Goal: Unclear

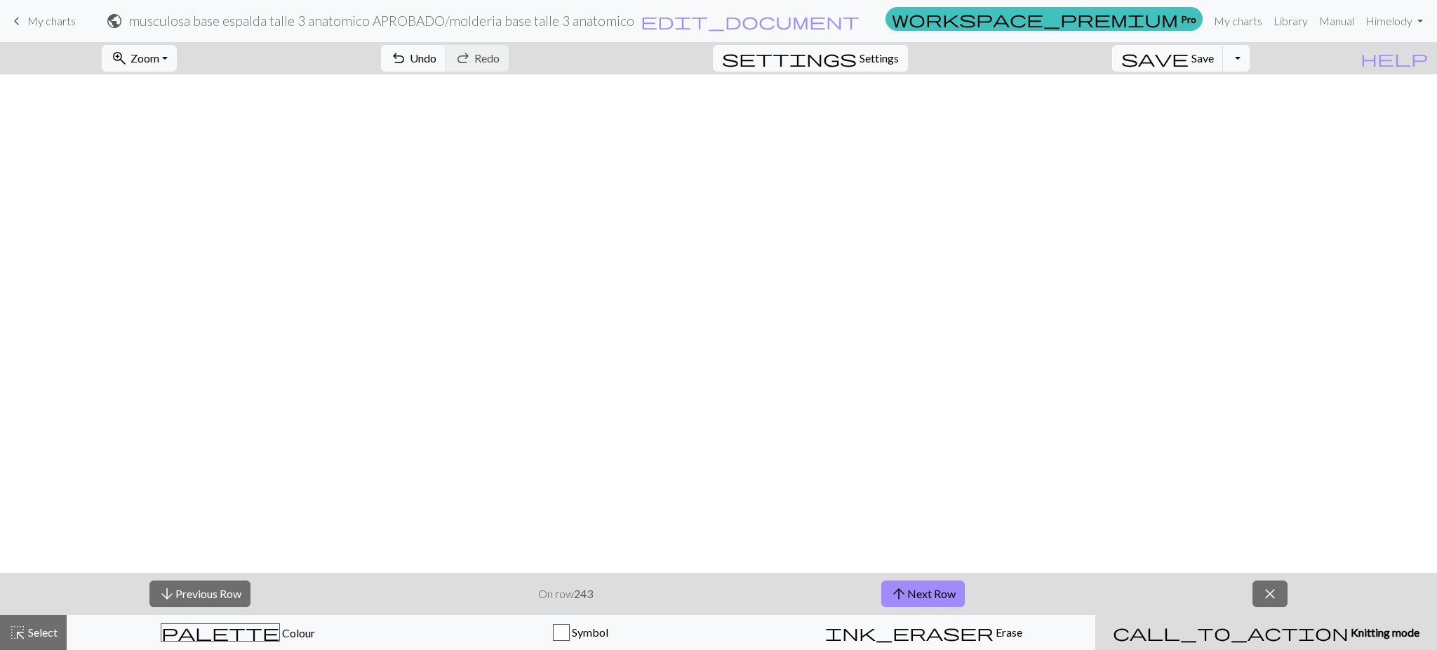
scroll to position [2169, 0]
click at [209, 590] on button "arrow_downward Previous Row" at bounding box center [199, 593] width 101 height 27
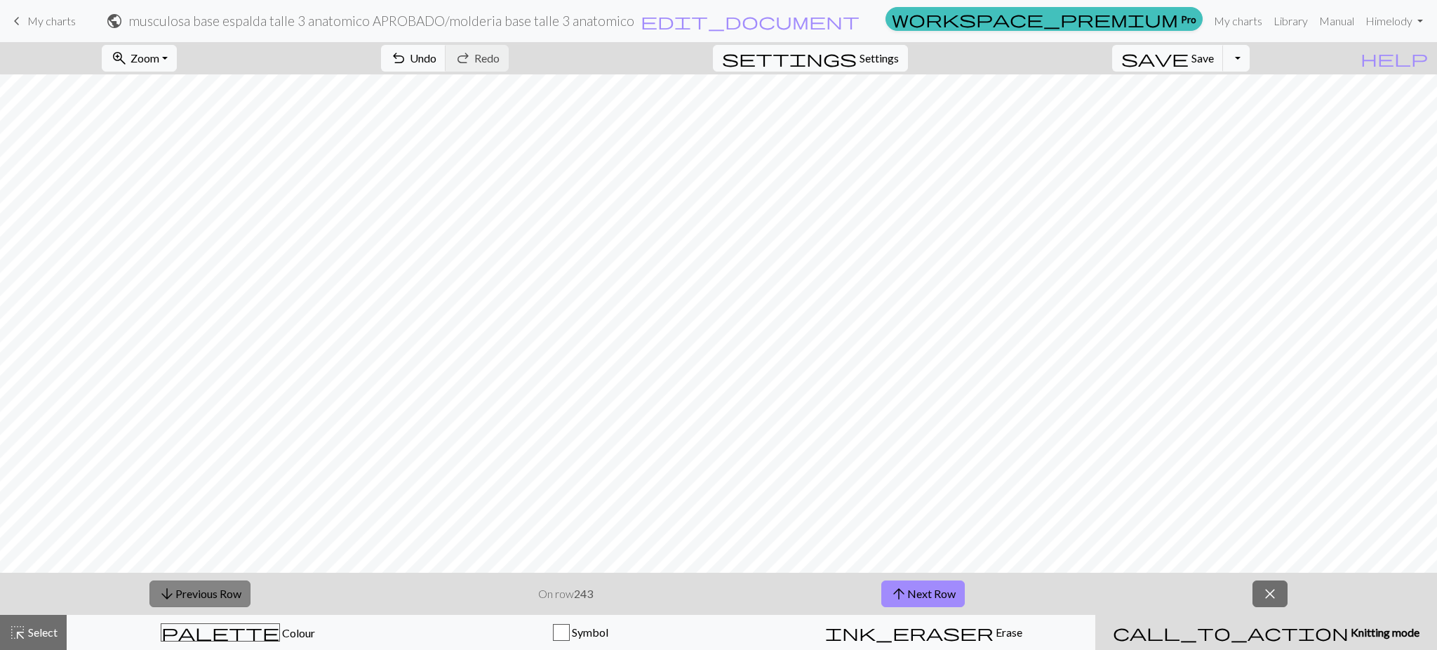
click at [209, 590] on button "arrow_downward Previous Row" at bounding box center [199, 593] width 101 height 27
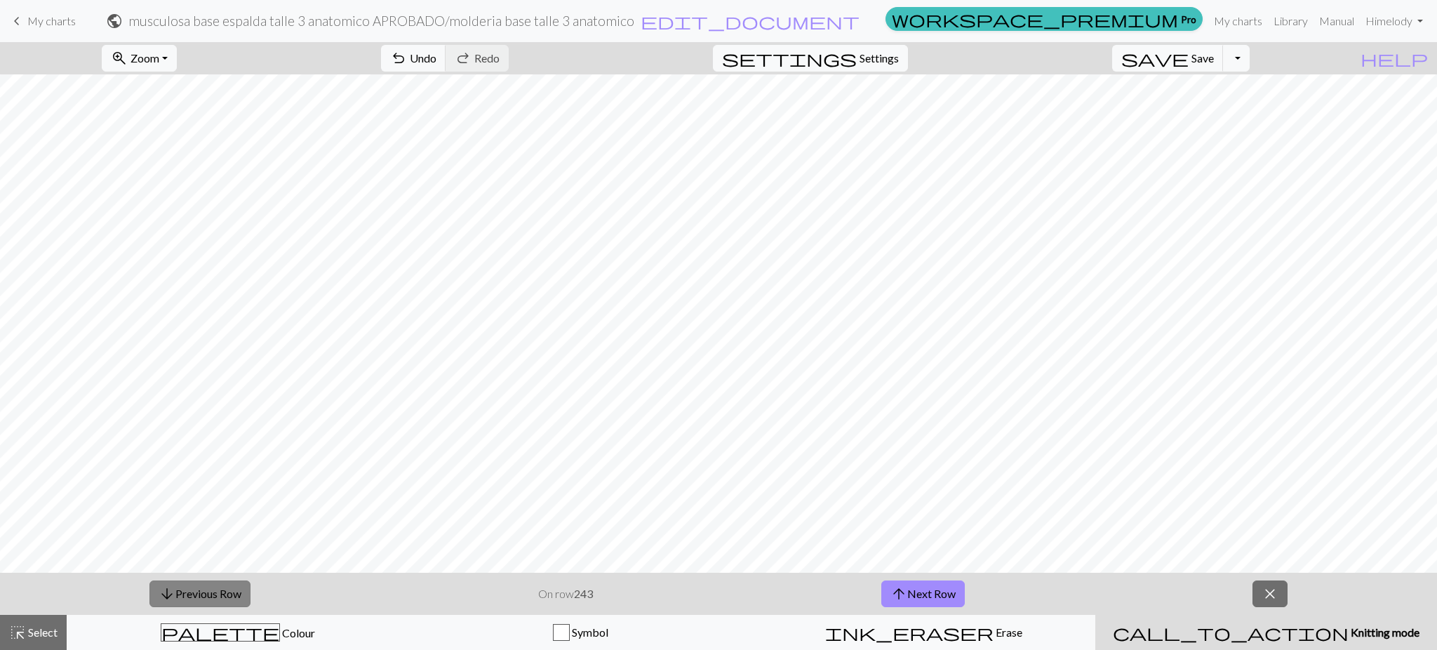
click at [209, 590] on button "arrow_downward Previous Row" at bounding box center [199, 593] width 101 height 27
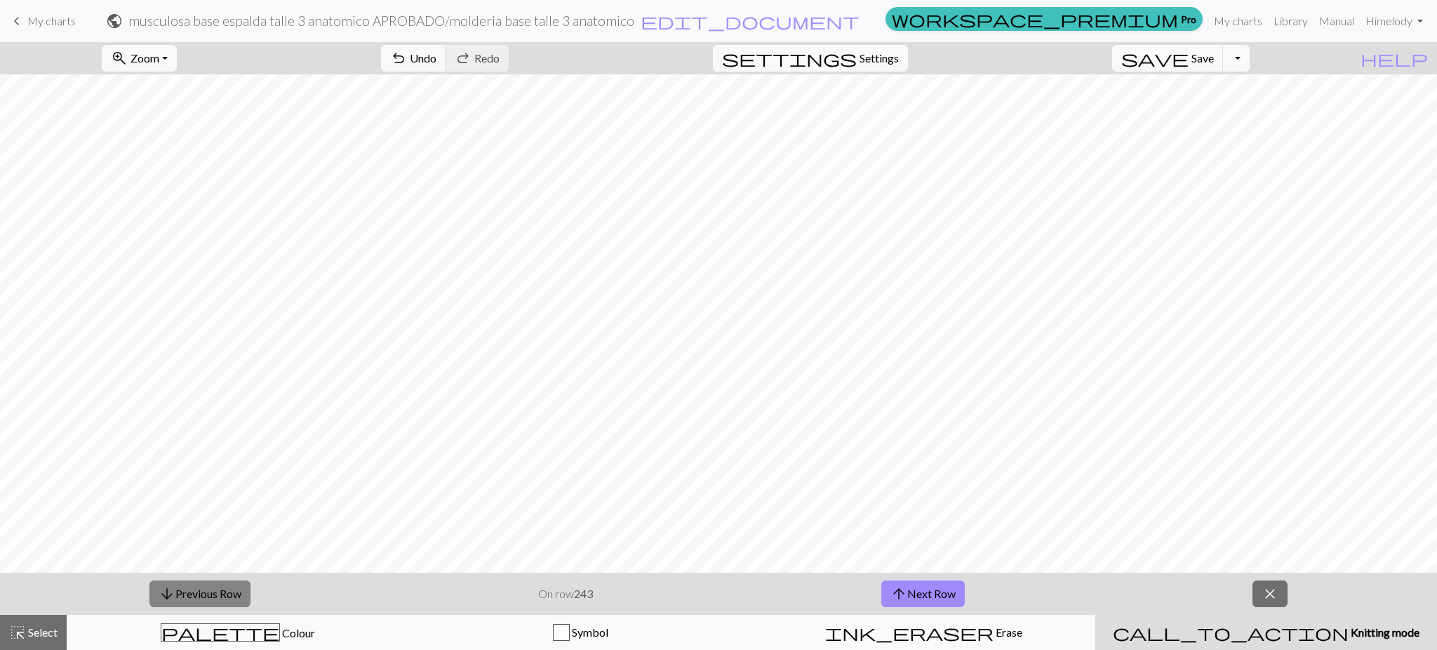
click at [209, 590] on button "arrow_downward Previous Row" at bounding box center [199, 593] width 101 height 27
click at [204, 599] on button "arrow_downward Previous Row" at bounding box center [199, 593] width 101 height 27
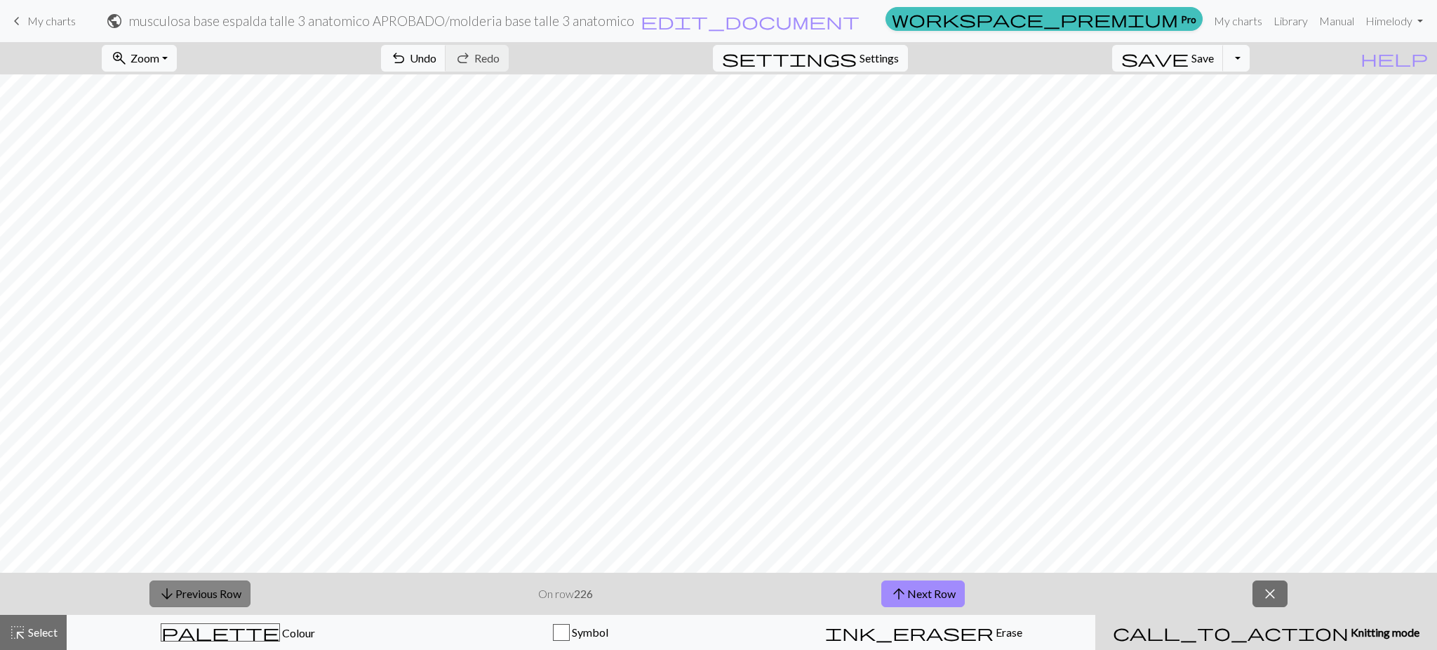
click at [204, 599] on button "arrow_downward Previous Row" at bounding box center [199, 593] width 101 height 27
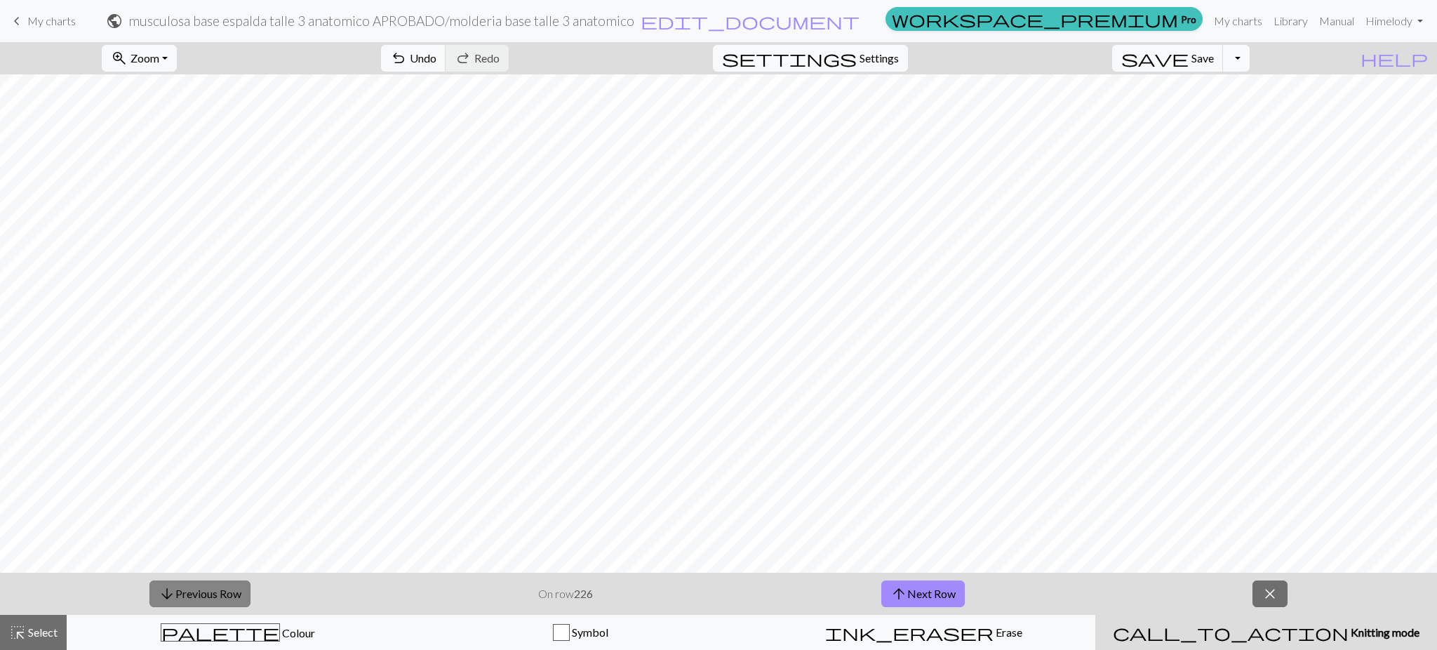
click at [204, 599] on button "arrow_downward Previous Row" at bounding box center [199, 593] width 101 height 27
click at [197, 598] on button "arrow_downward Previous Row" at bounding box center [199, 593] width 101 height 27
drag, startPoint x: 197, startPoint y: 598, endPoint x: 77, endPoint y: 572, distance: 122.8
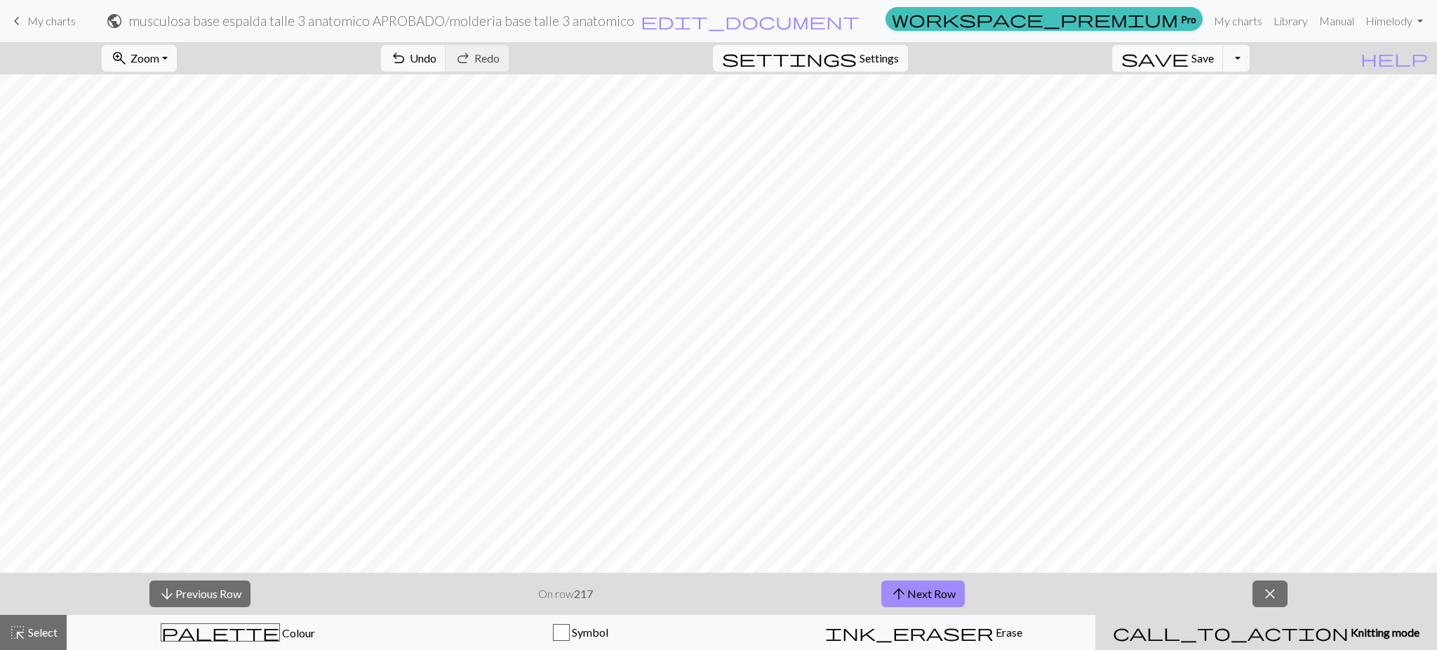
click at [197, 598] on button "arrow_downward Previous Row" at bounding box center [199, 593] width 101 height 27
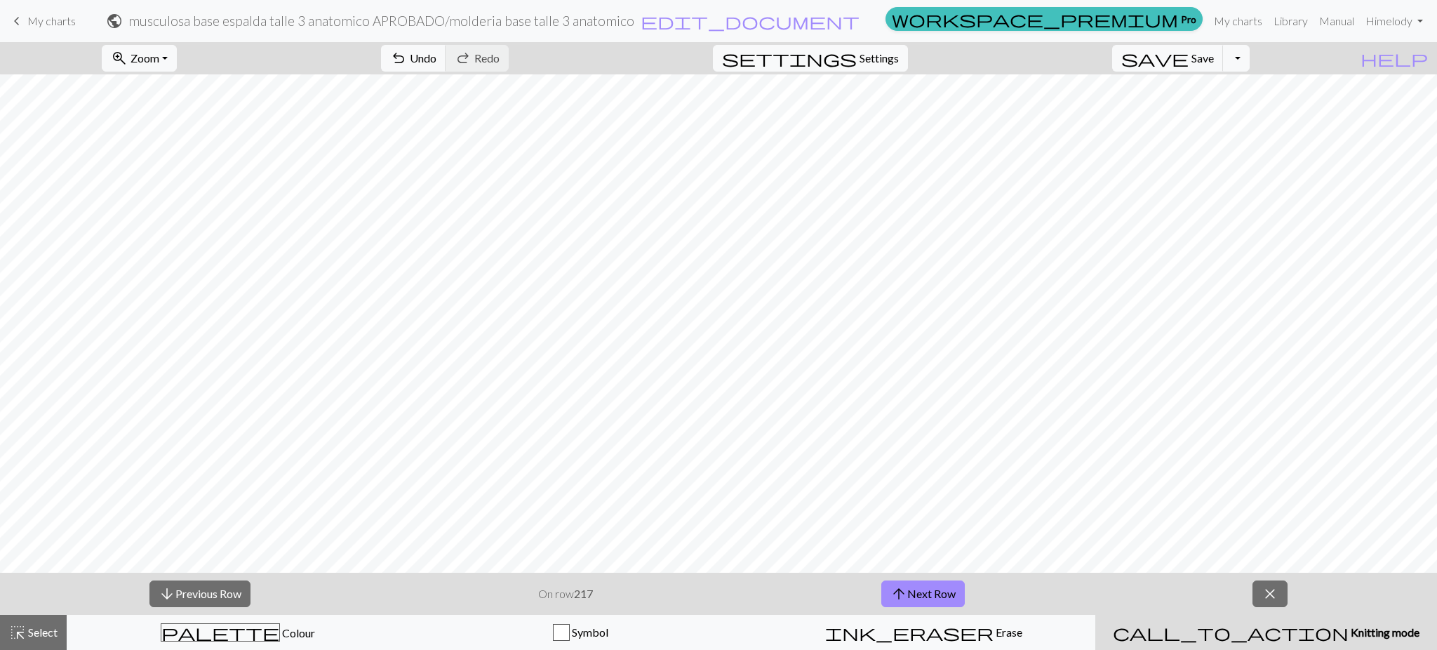
click at [197, 598] on button "arrow_downward Previous Row" at bounding box center [199, 593] width 101 height 27
click at [187, 599] on button "arrow_downward Previous Row" at bounding box center [199, 593] width 101 height 27
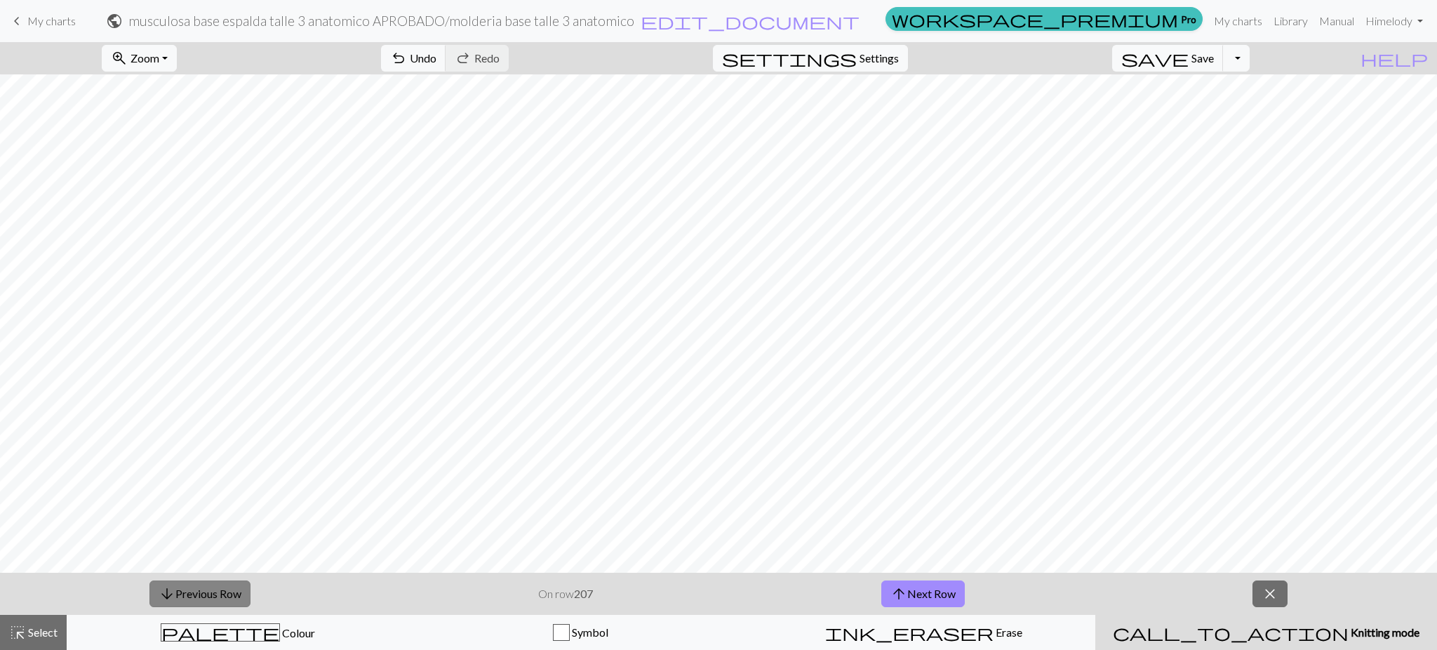
click at [187, 599] on button "arrow_downward Previous Row" at bounding box center [199, 593] width 101 height 27
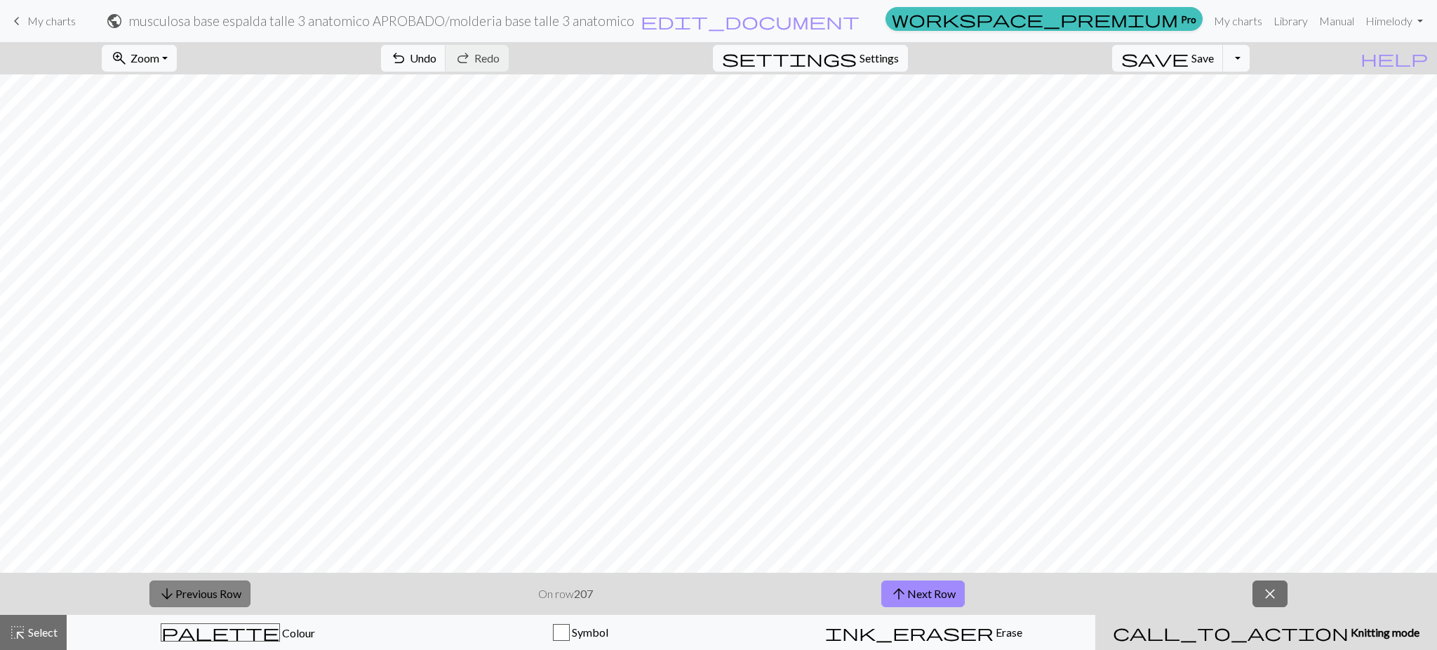
click at [187, 599] on button "arrow_downward Previous Row" at bounding box center [199, 593] width 101 height 27
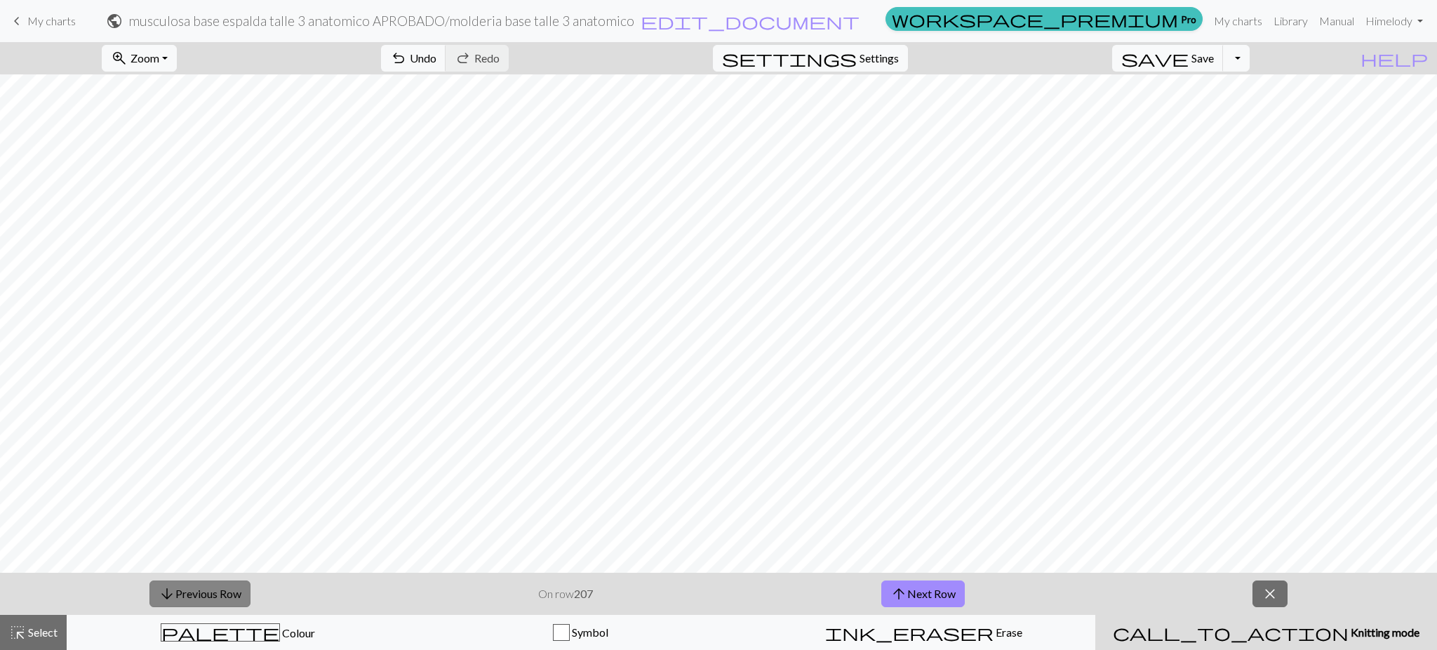
click at [187, 599] on button "arrow_downward Previous Row" at bounding box center [199, 593] width 101 height 27
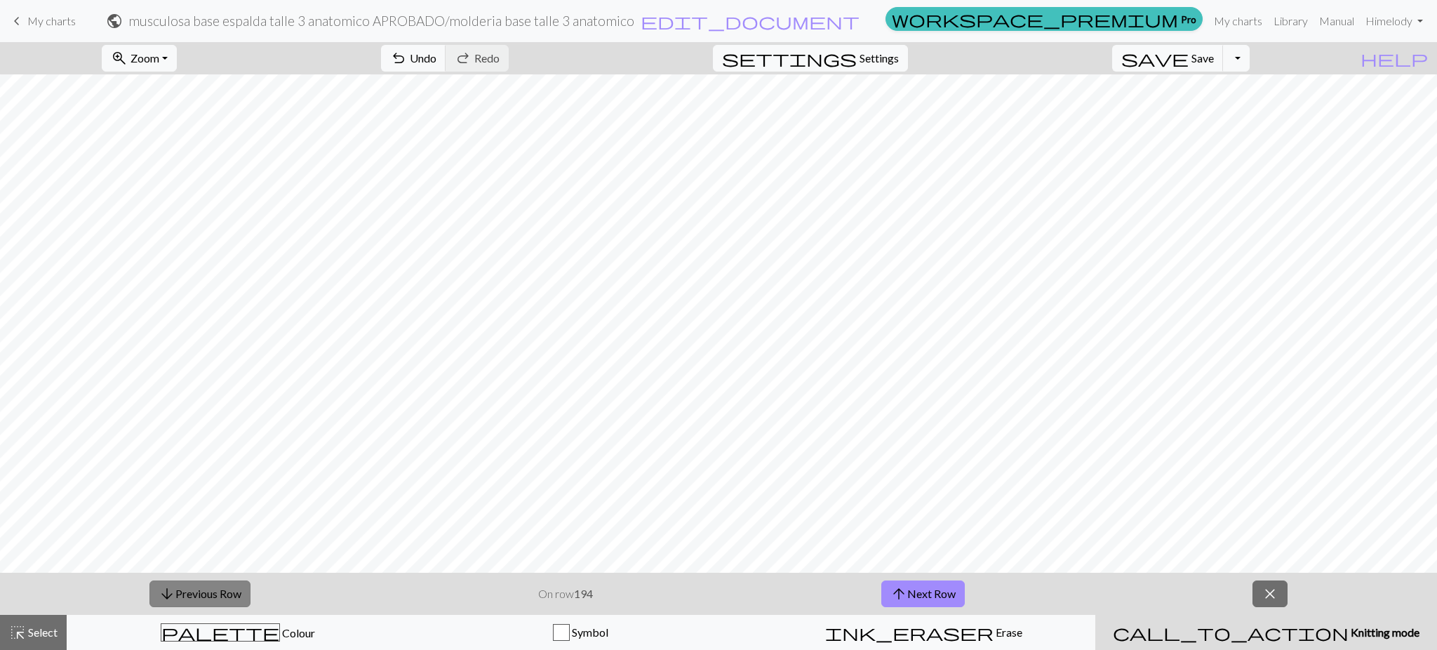
click at [187, 599] on button "arrow_downward Previous Row" at bounding box center [199, 593] width 101 height 27
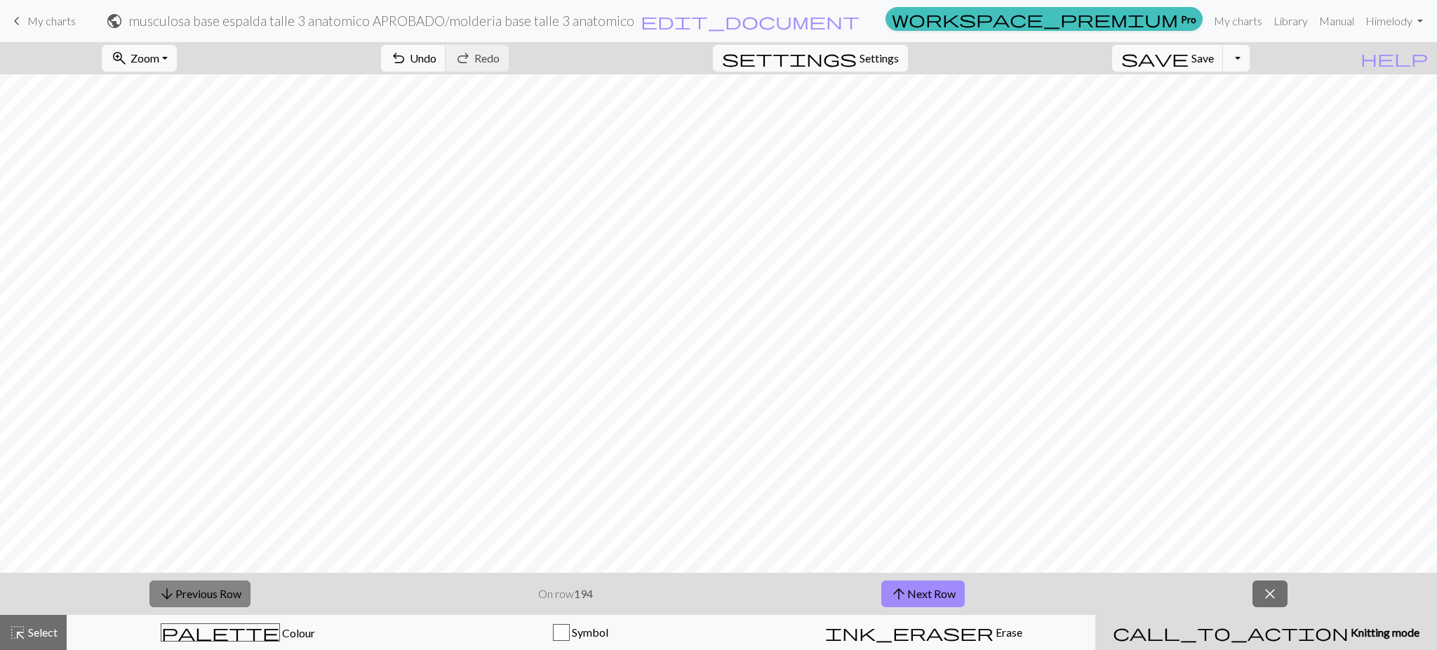
click at [187, 599] on button "arrow_downward Previous Row" at bounding box center [199, 593] width 101 height 27
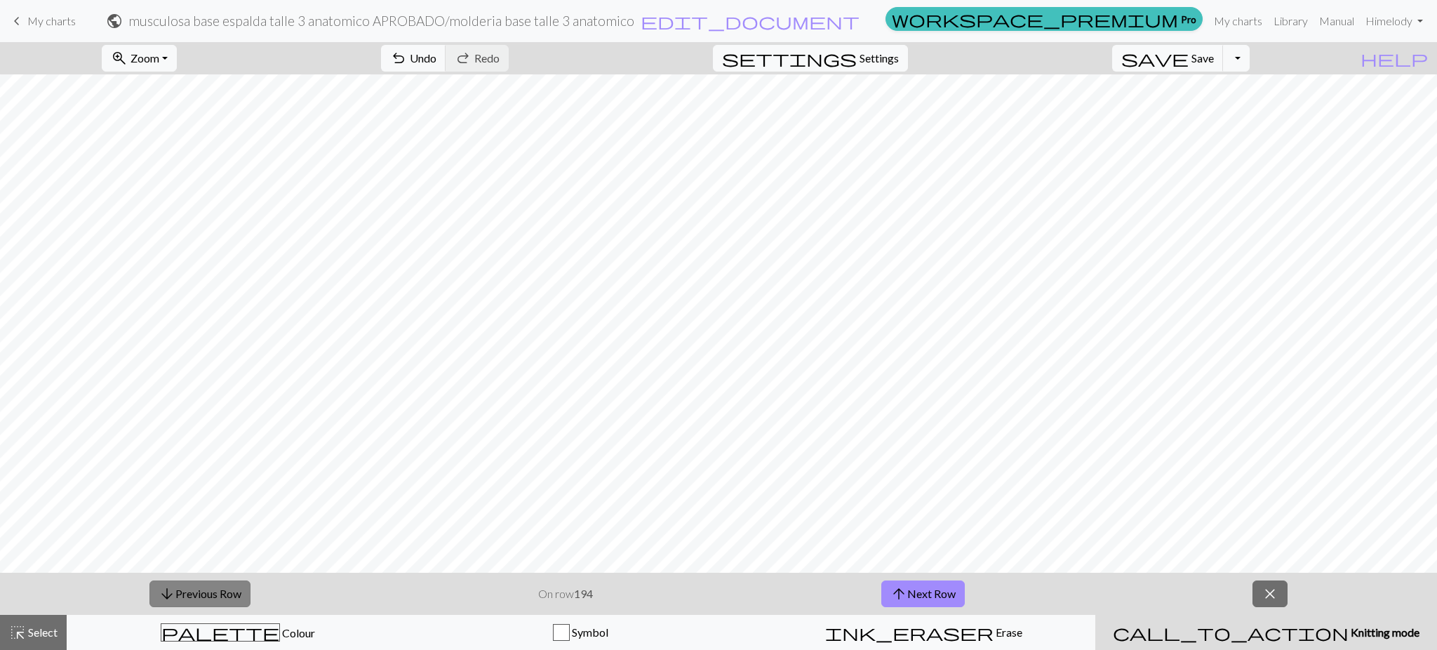
click at [187, 599] on button "arrow_downward Previous Row" at bounding box center [199, 593] width 101 height 27
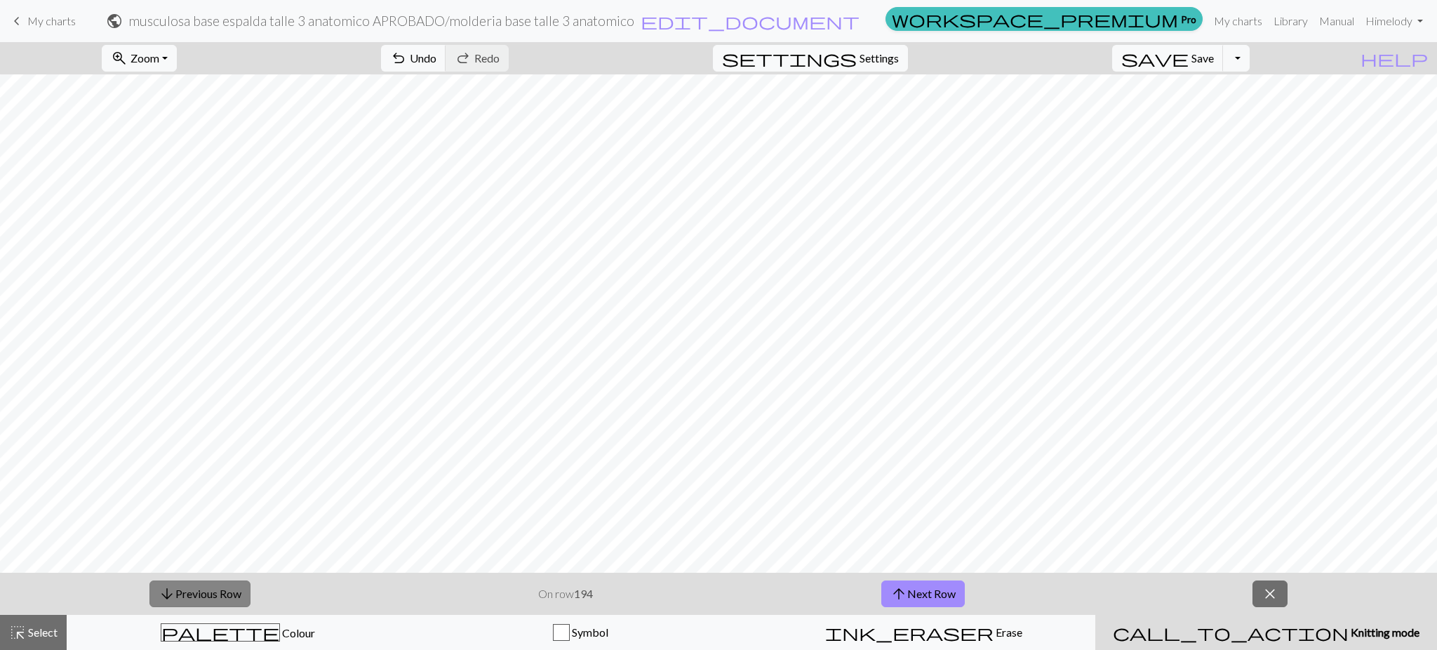
click at [187, 599] on button "arrow_downward Previous Row" at bounding box center [199, 593] width 101 height 27
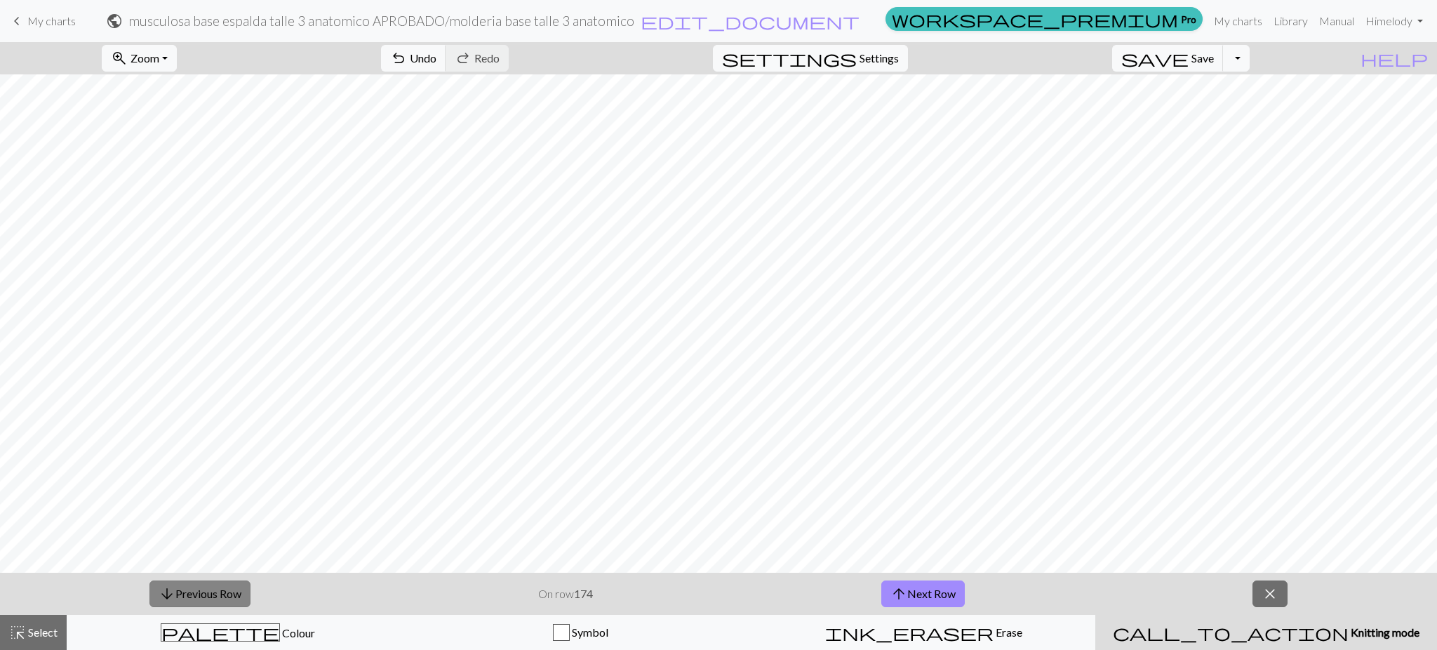
click at [187, 599] on button "arrow_downward Previous Row" at bounding box center [199, 593] width 101 height 27
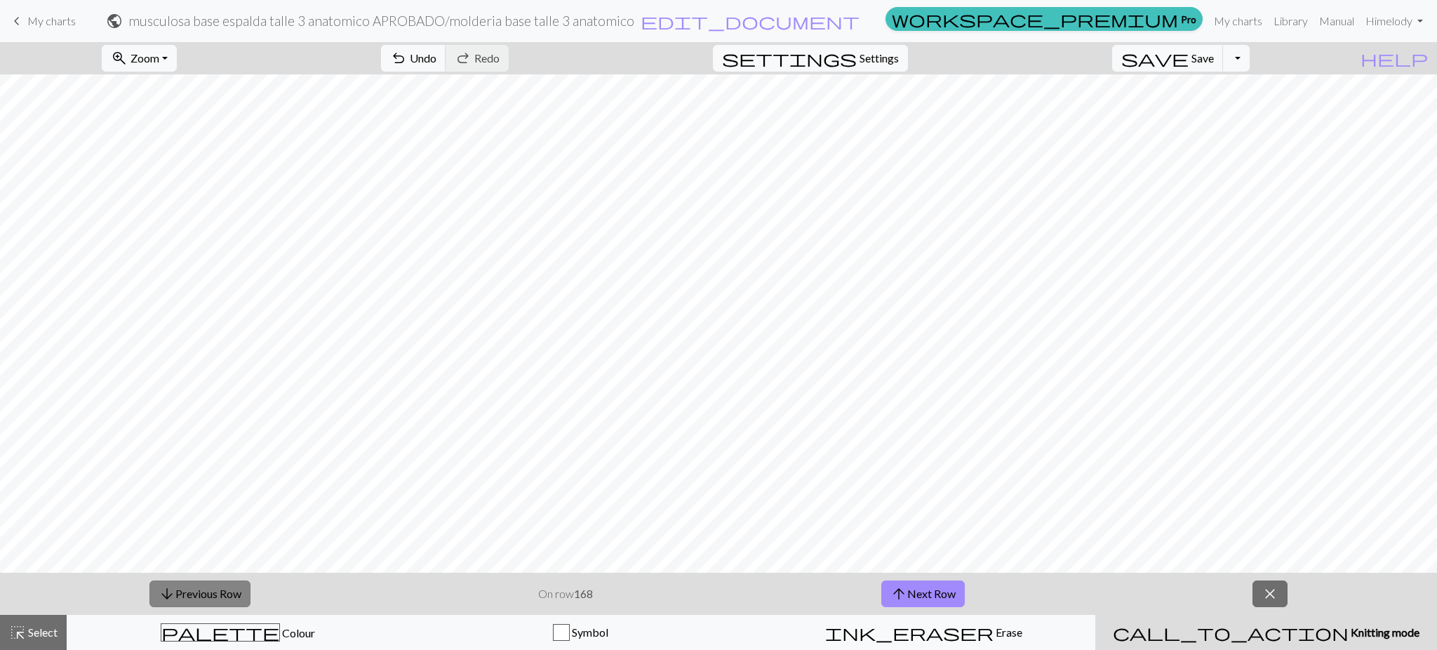
click at [187, 599] on button "arrow_downward Previous Row" at bounding box center [199, 593] width 101 height 27
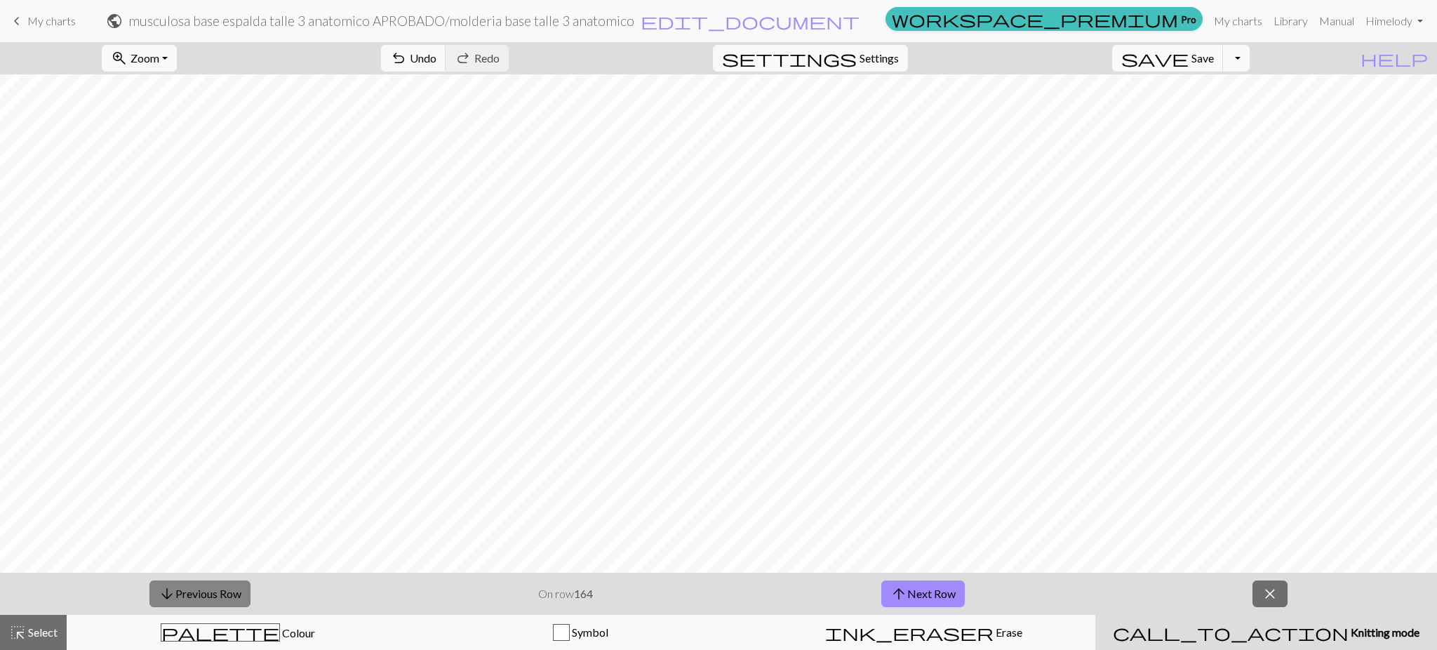
click at [187, 599] on button "arrow_downward Previous Row" at bounding box center [199, 593] width 101 height 27
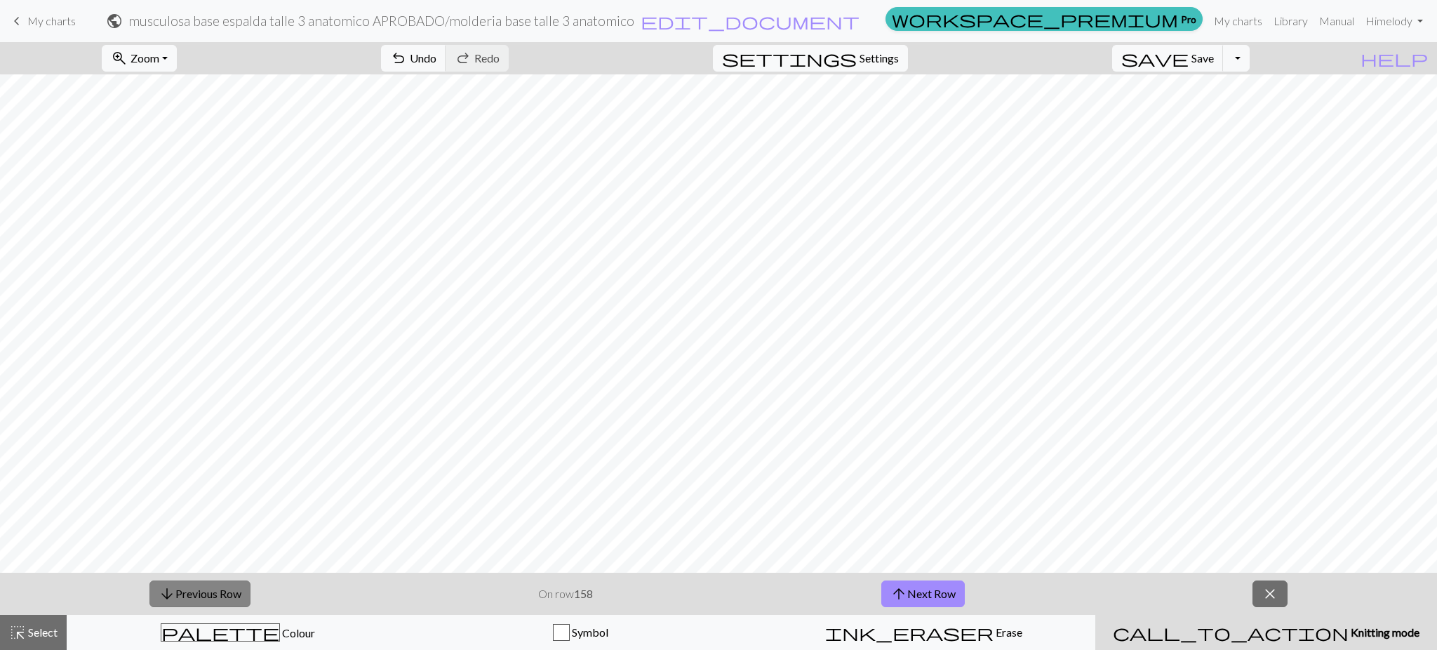
click at [187, 599] on button "arrow_downward Previous Row" at bounding box center [199, 593] width 101 height 27
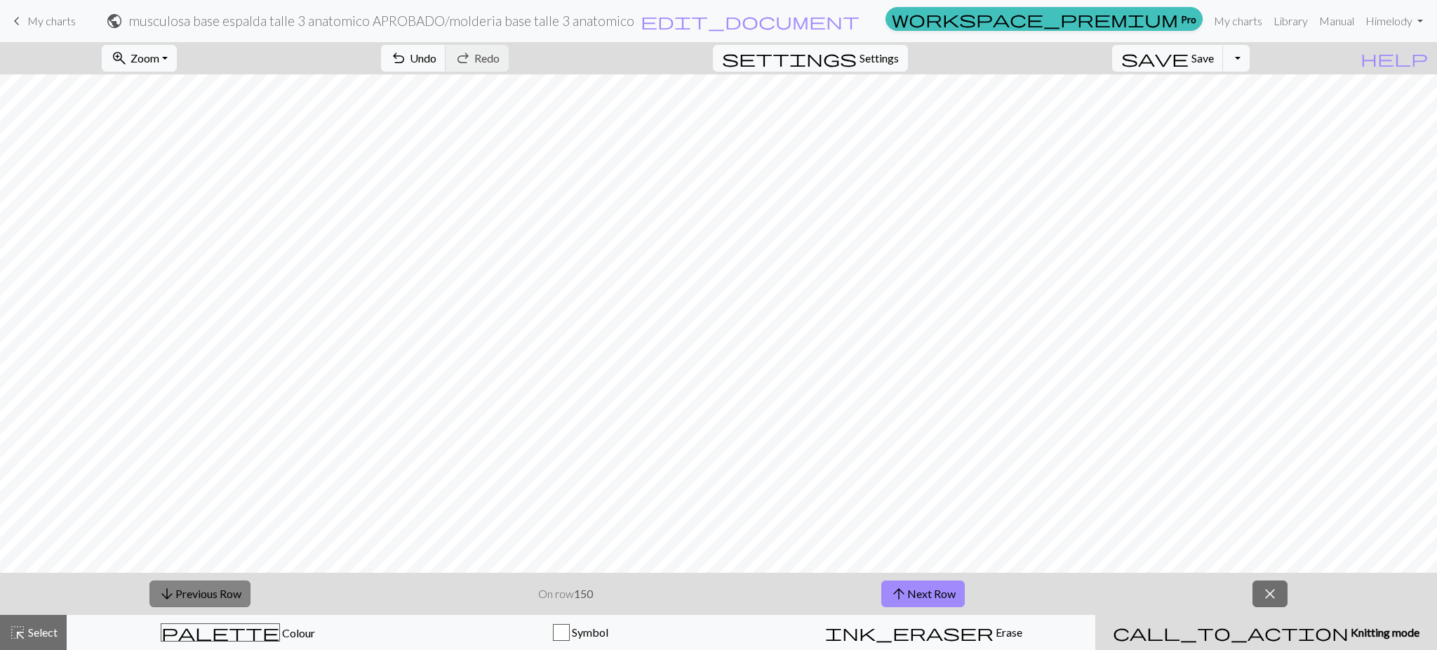
click at [187, 599] on button "arrow_downward Previous Row" at bounding box center [199, 593] width 101 height 27
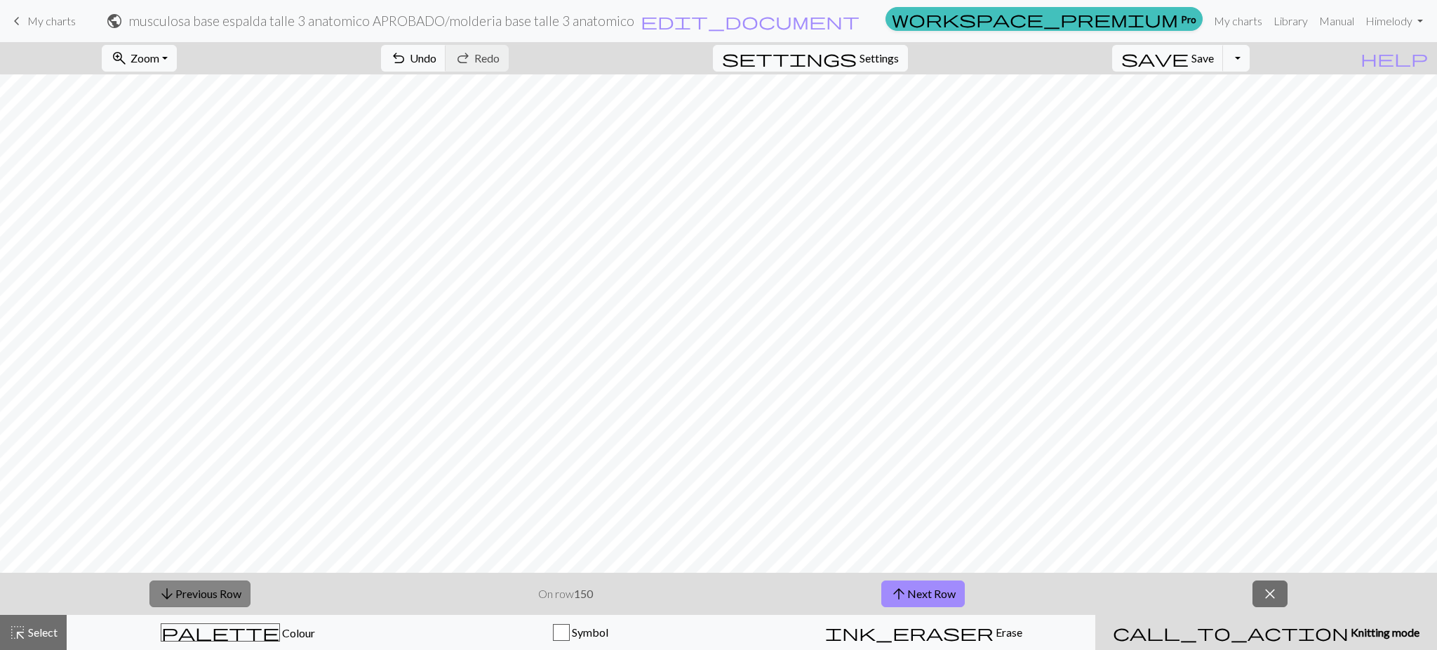
click at [187, 599] on button "arrow_downward Previous Row" at bounding box center [199, 593] width 101 height 27
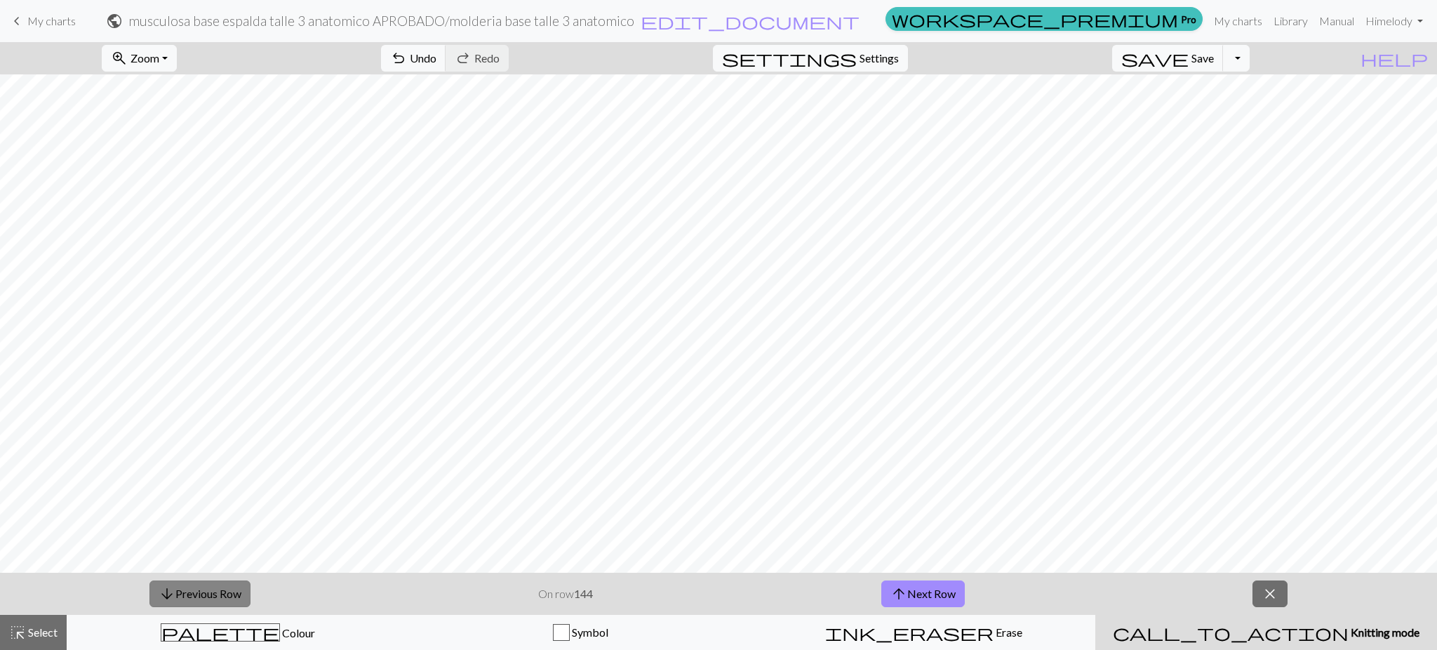
click at [187, 599] on button "arrow_downward Previous Row" at bounding box center [199, 593] width 101 height 27
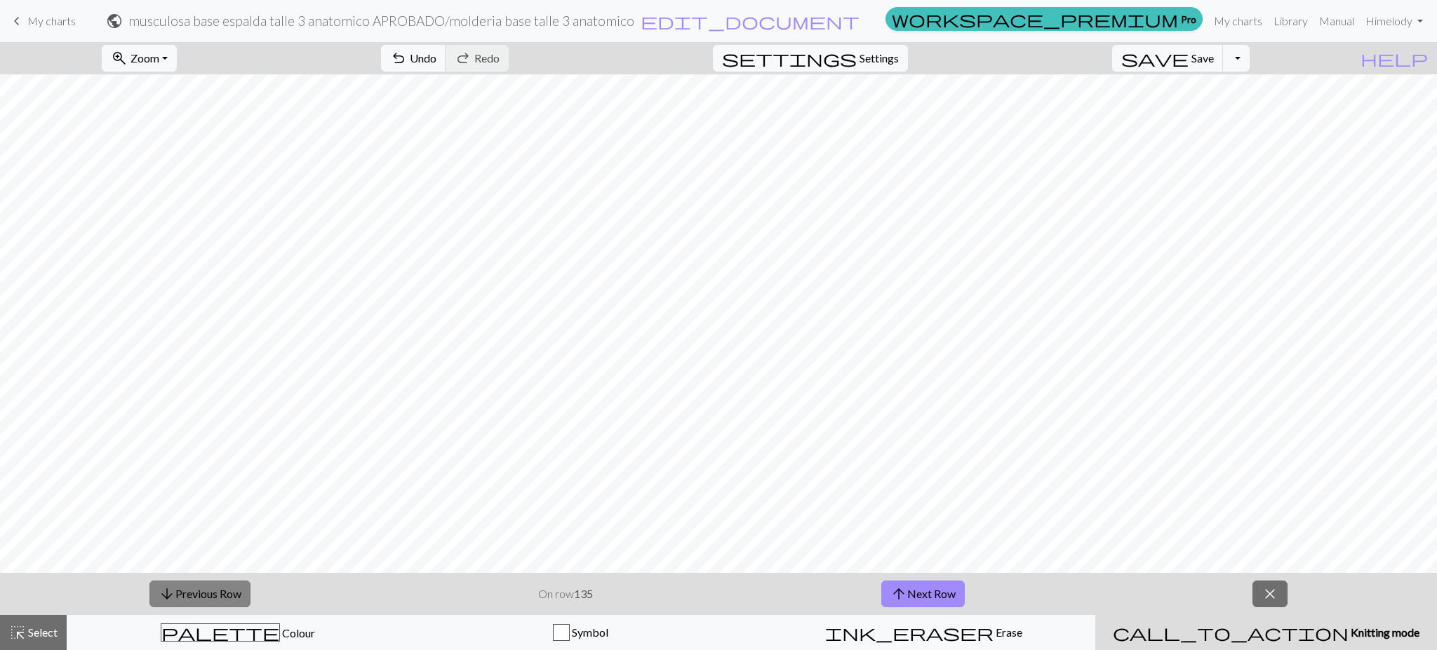
click at [187, 599] on button "arrow_downward Previous Row" at bounding box center [199, 593] width 101 height 27
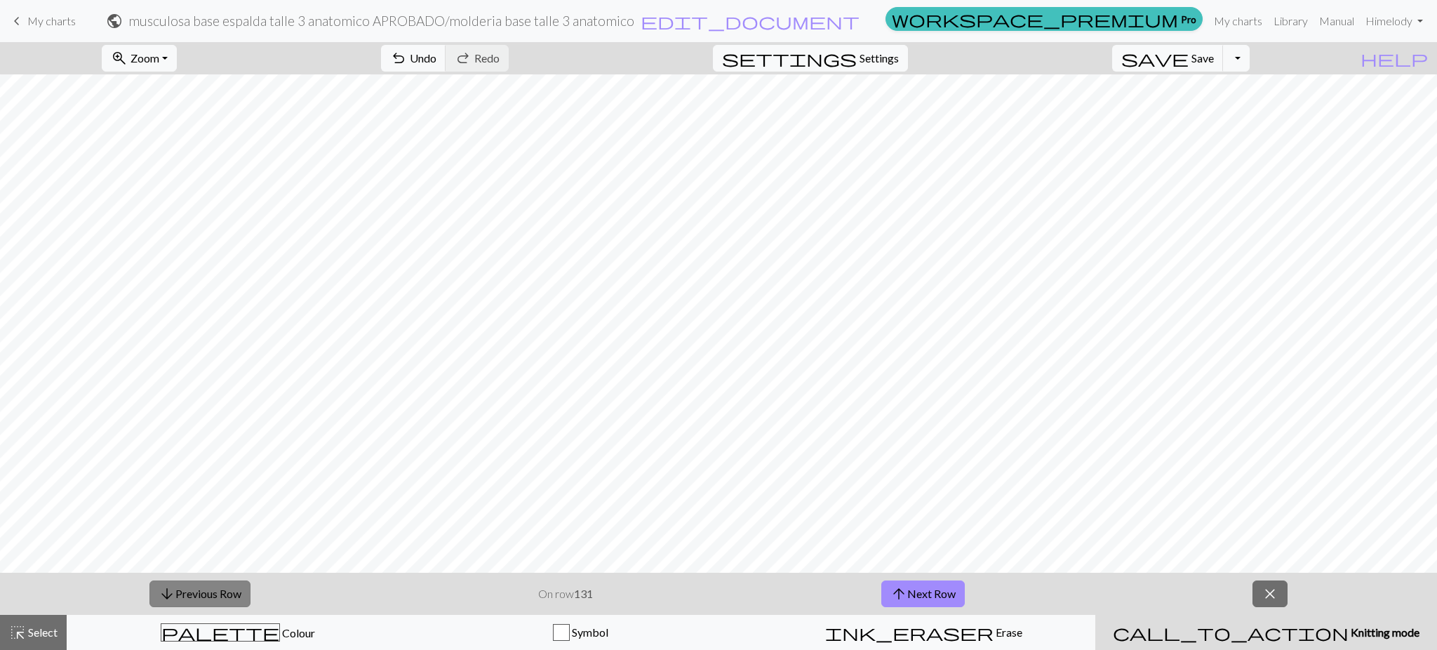
click at [187, 599] on button "arrow_downward Previous Row" at bounding box center [199, 593] width 101 height 27
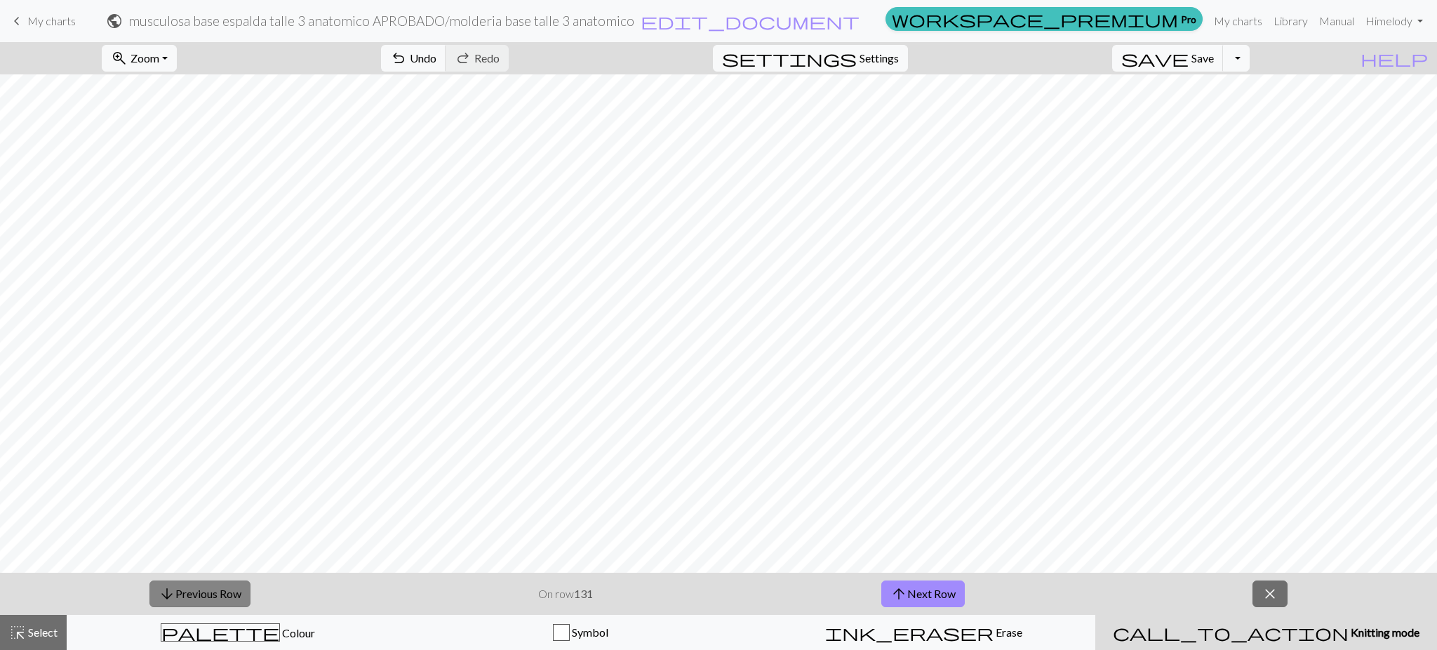
click at [187, 599] on button "arrow_downward Previous Row" at bounding box center [199, 593] width 101 height 27
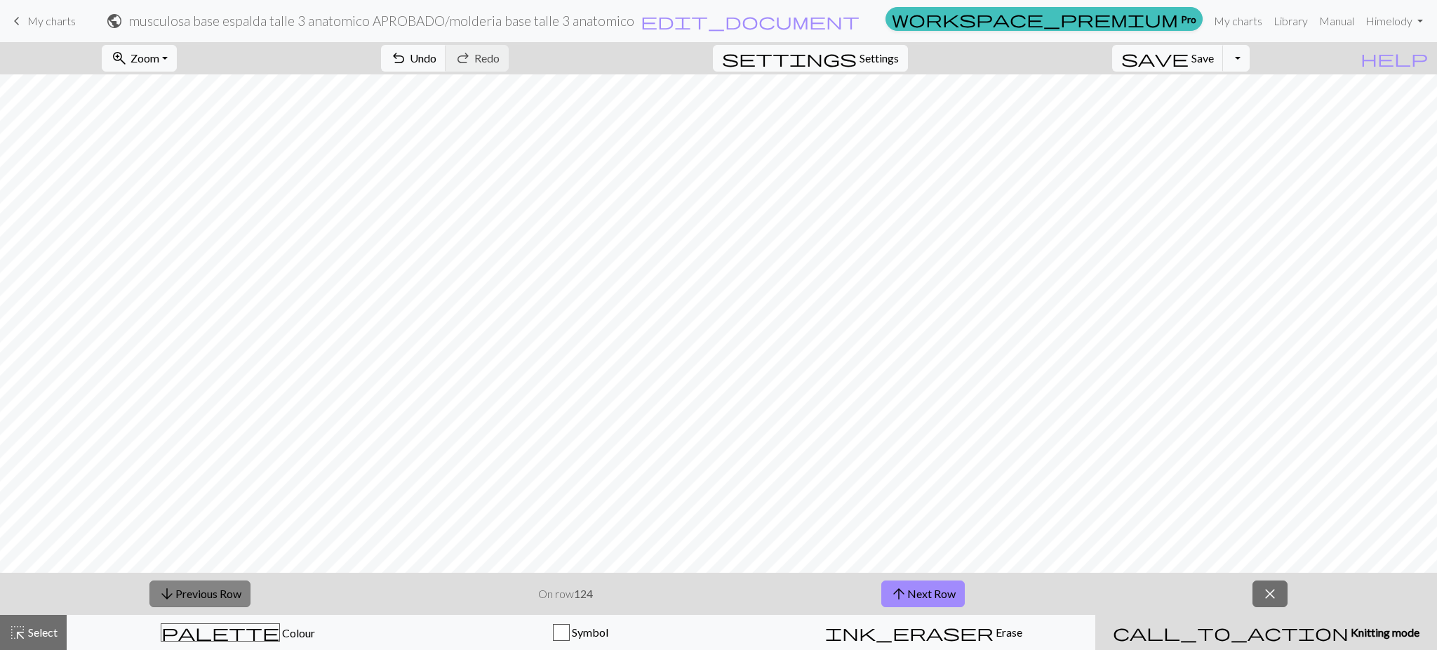
click at [187, 599] on button "arrow_downward Previous Row" at bounding box center [199, 593] width 101 height 27
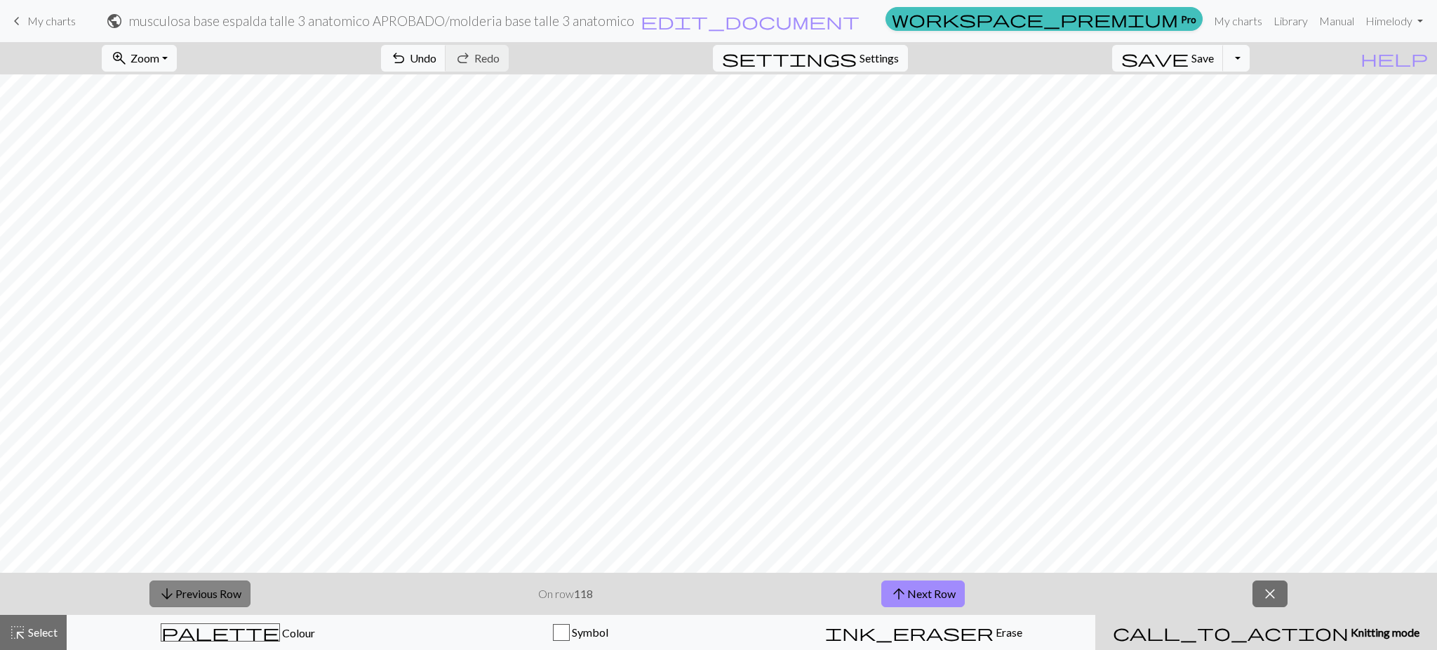
click at [187, 599] on button "arrow_downward Previous Row" at bounding box center [199, 593] width 101 height 27
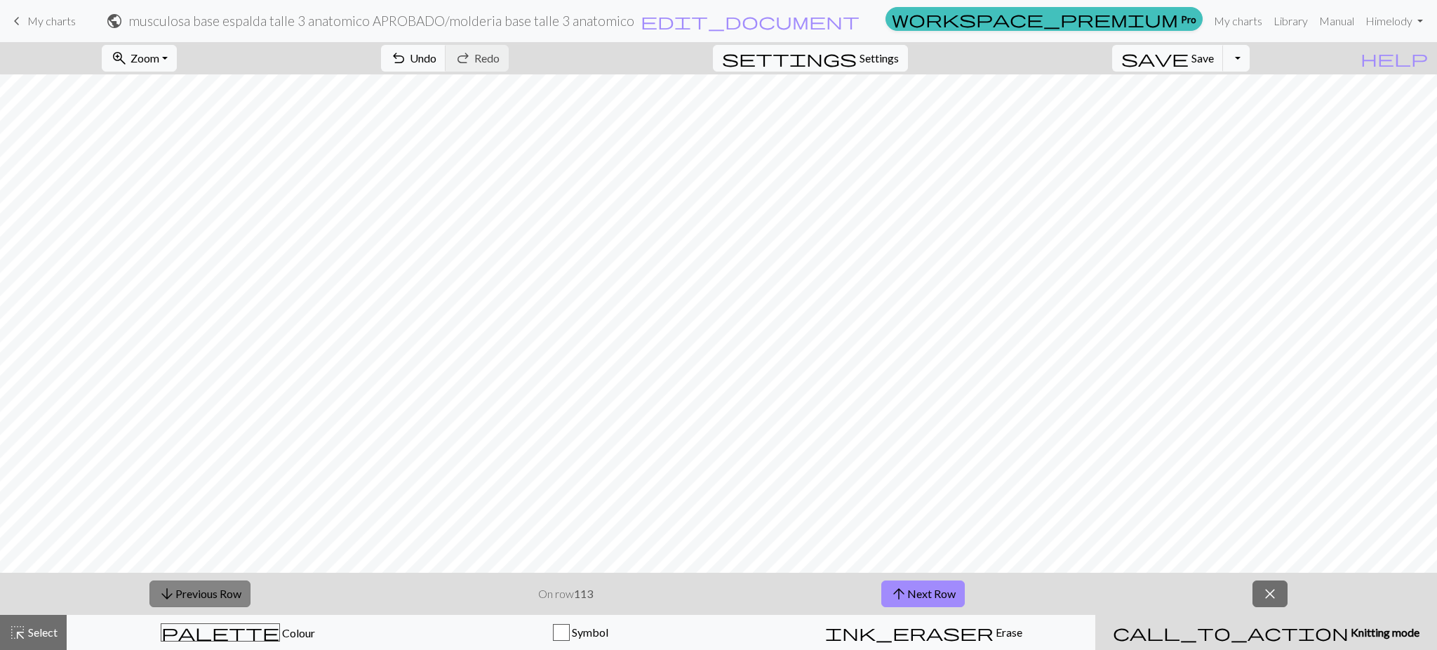
click at [187, 599] on button "arrow_downward Previous Row" at bounding box center [199, 593] width 101 height 27
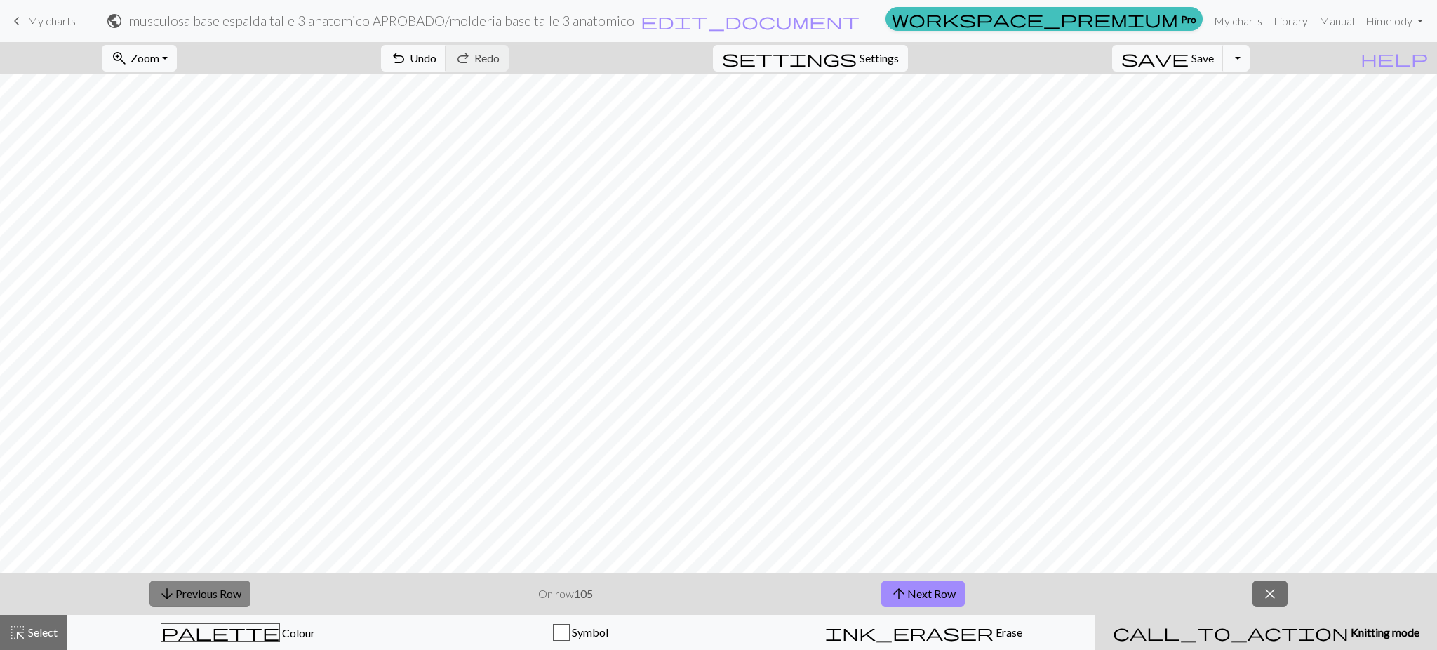
click at [187, 599] on button "arrow_downward Previous Row" at bounding box center [199, 593] width 101 height 27
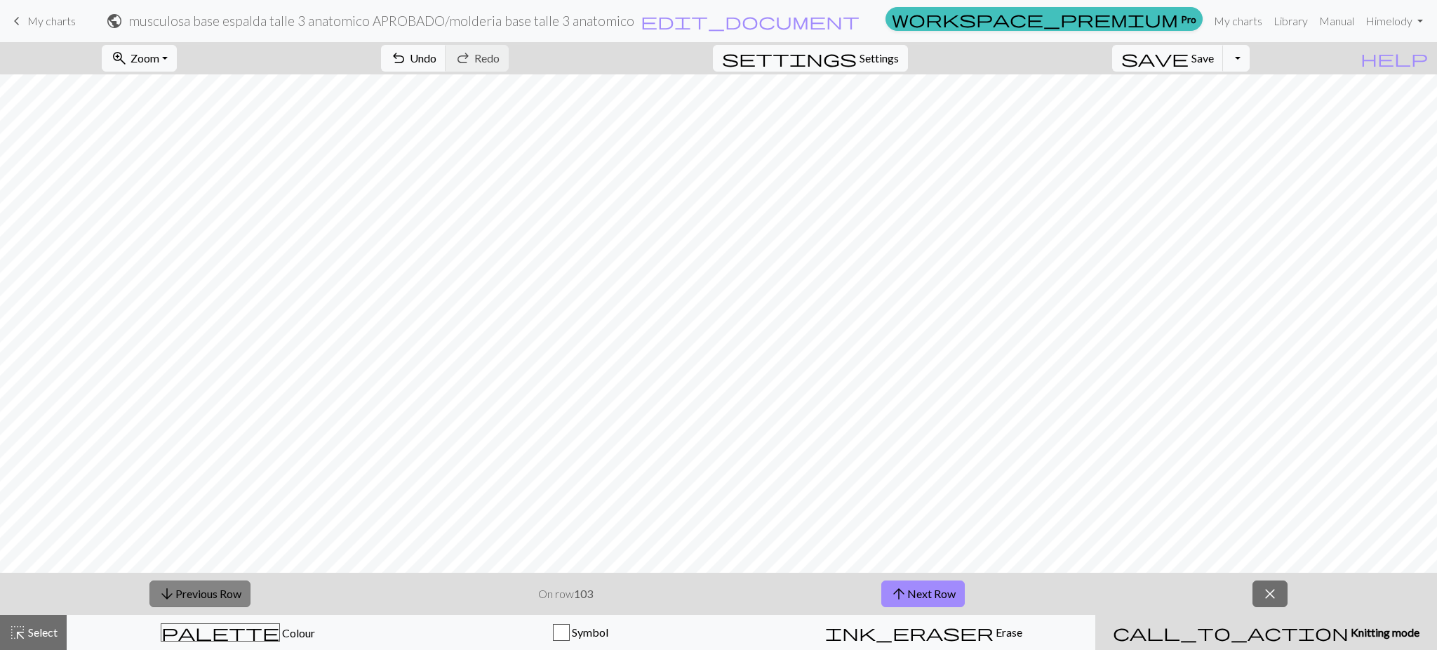
click at [187, 599] on button "arrow_downward Previous Row" at bounding box center [199, 593] width 101 height 27
click at [187, 599] on button "arrow_downward Previous Row" at bounding box center [200, 593] width 101 height 27
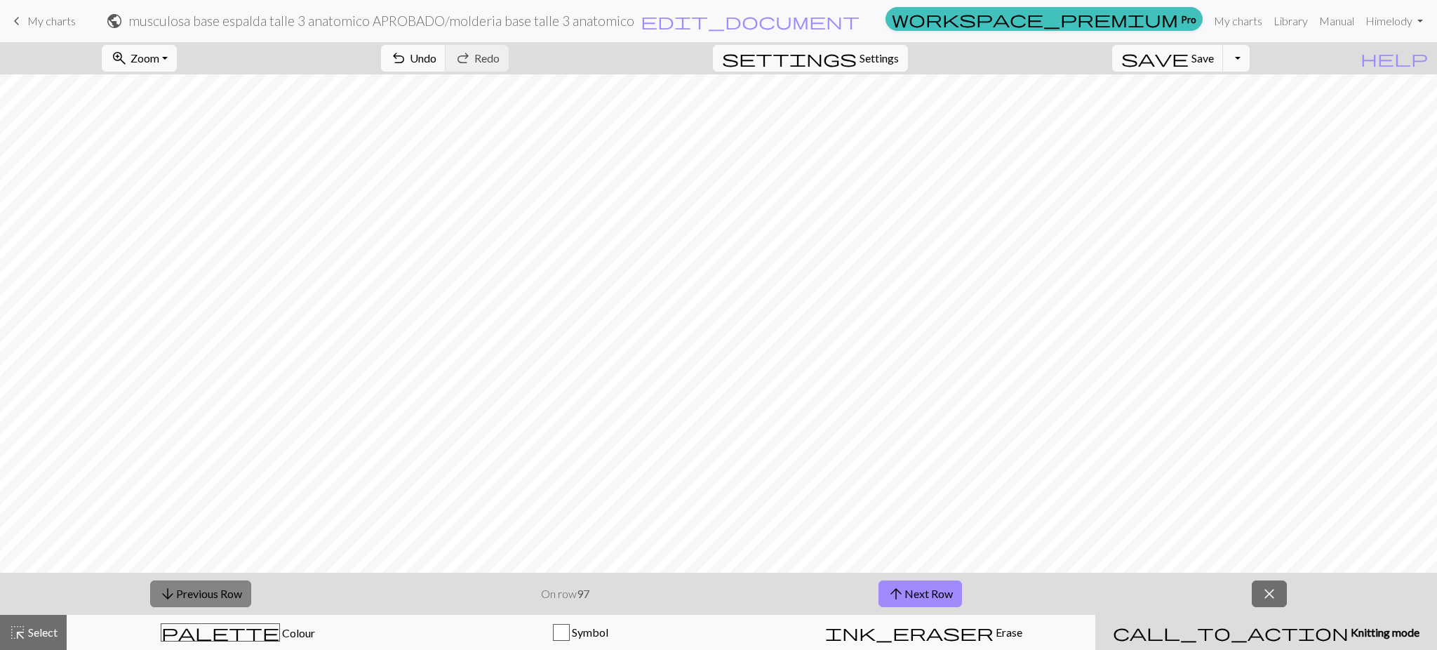
click at [187, 599] on button "arrow_downward Previous Row" at bounding box center [200, 593] width 101 height 27
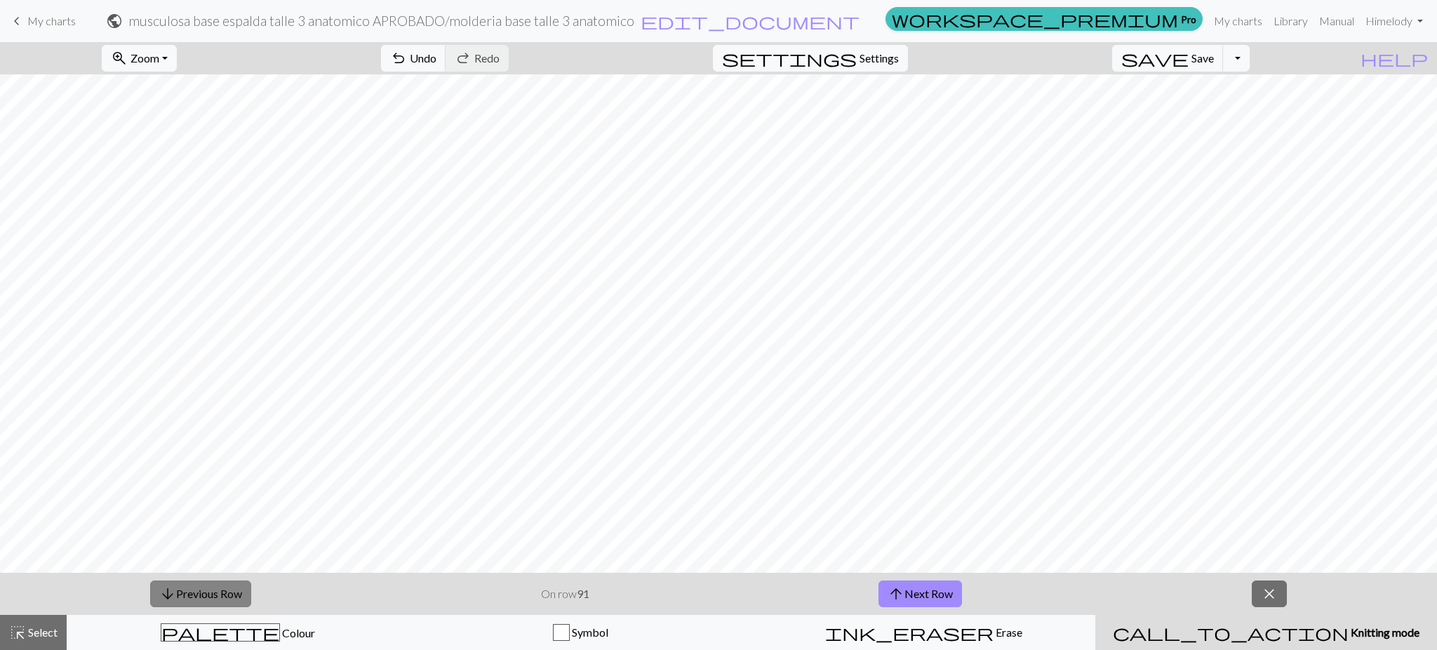
click at [187, 599] on button "arrow_downward Previous Row" at bounding box center [200, 593] width 101 height 27
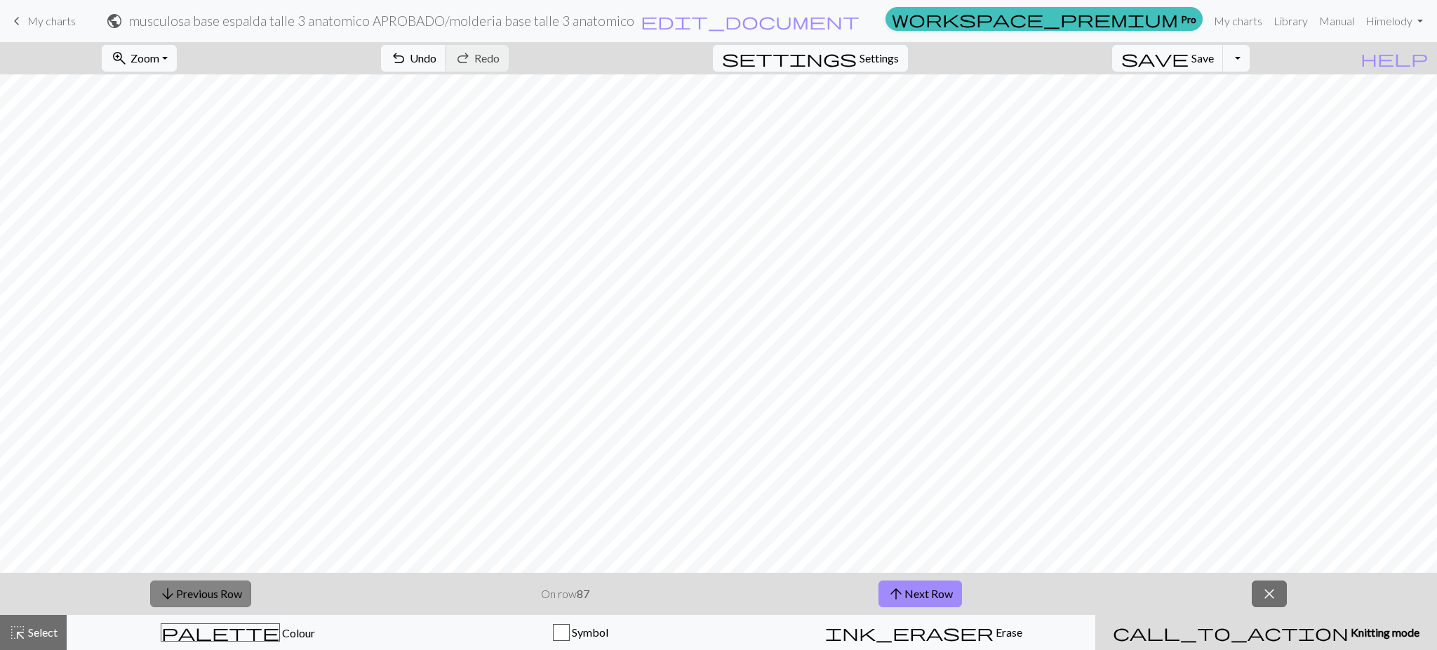
click at [187, 599] on button "arrow_downward Previous Row" at bounding box center [200, 593] width 101 height 27
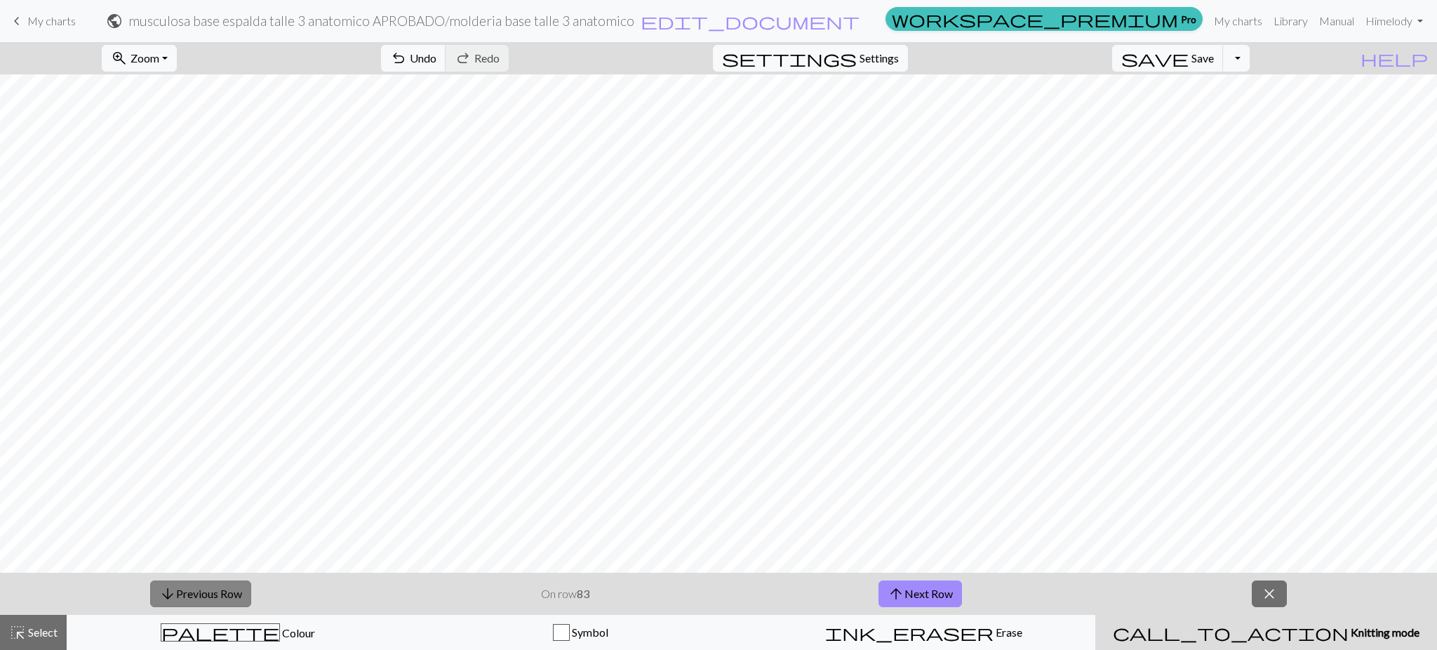
click at [187, 599] on button "arrow_downward Previous Row" at bounding box center [200, 593] width 101 height 27
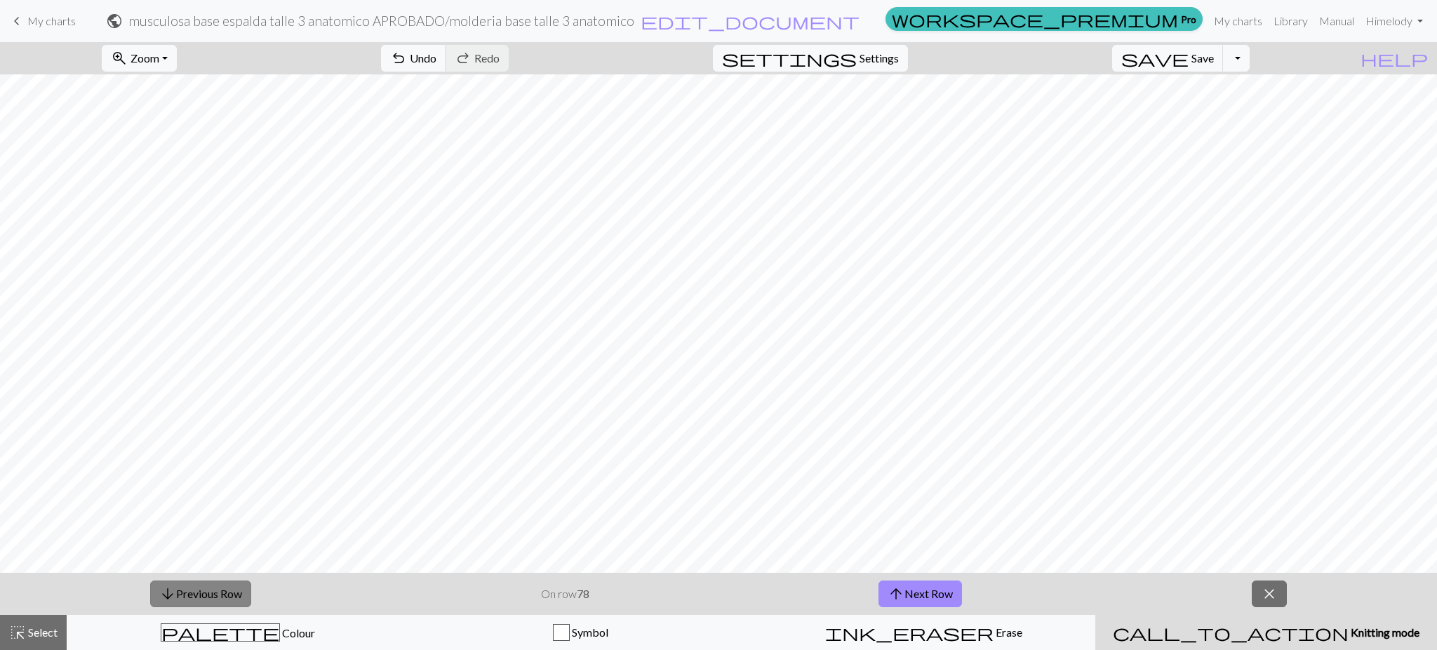
click at [187, 599] on button "arrow_downward Previous Row" at bounding box center [200, 593] width 101 height 27
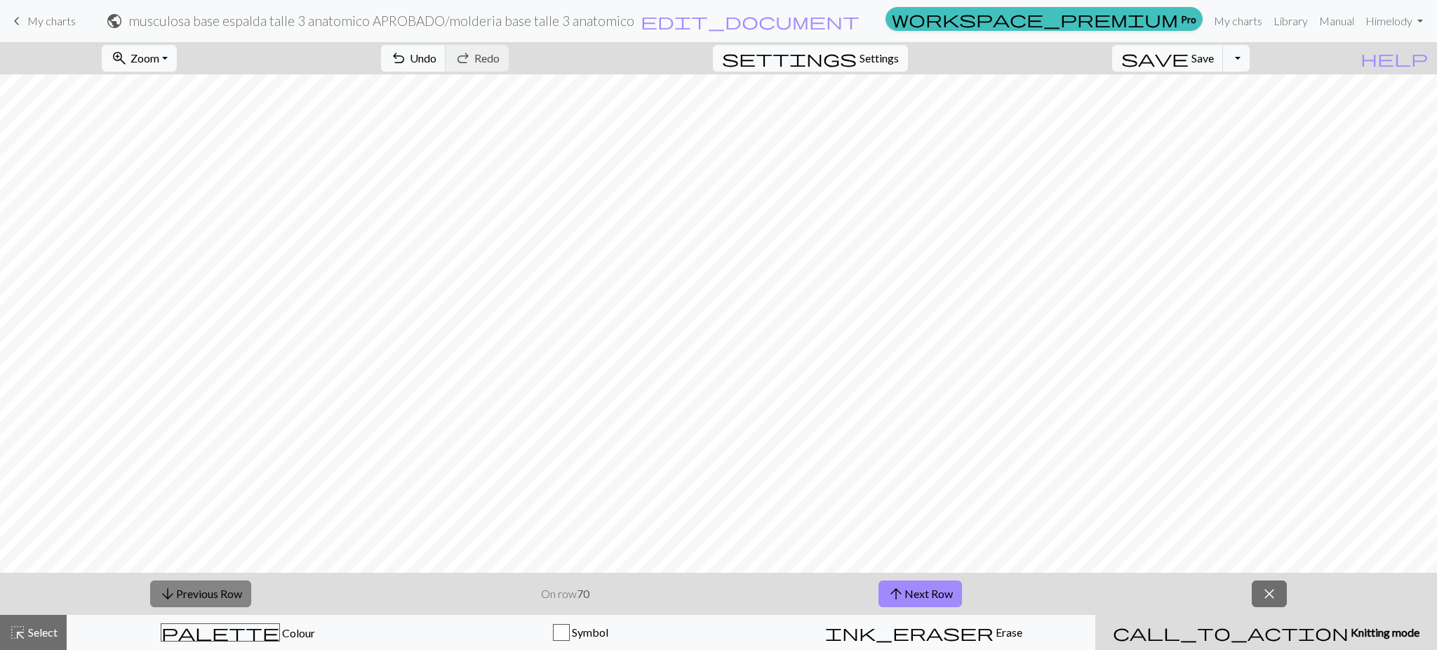
click at [187, 599] on button "arrow_downward Previous Row" at bounding box center [200, 593] width 101 height 27
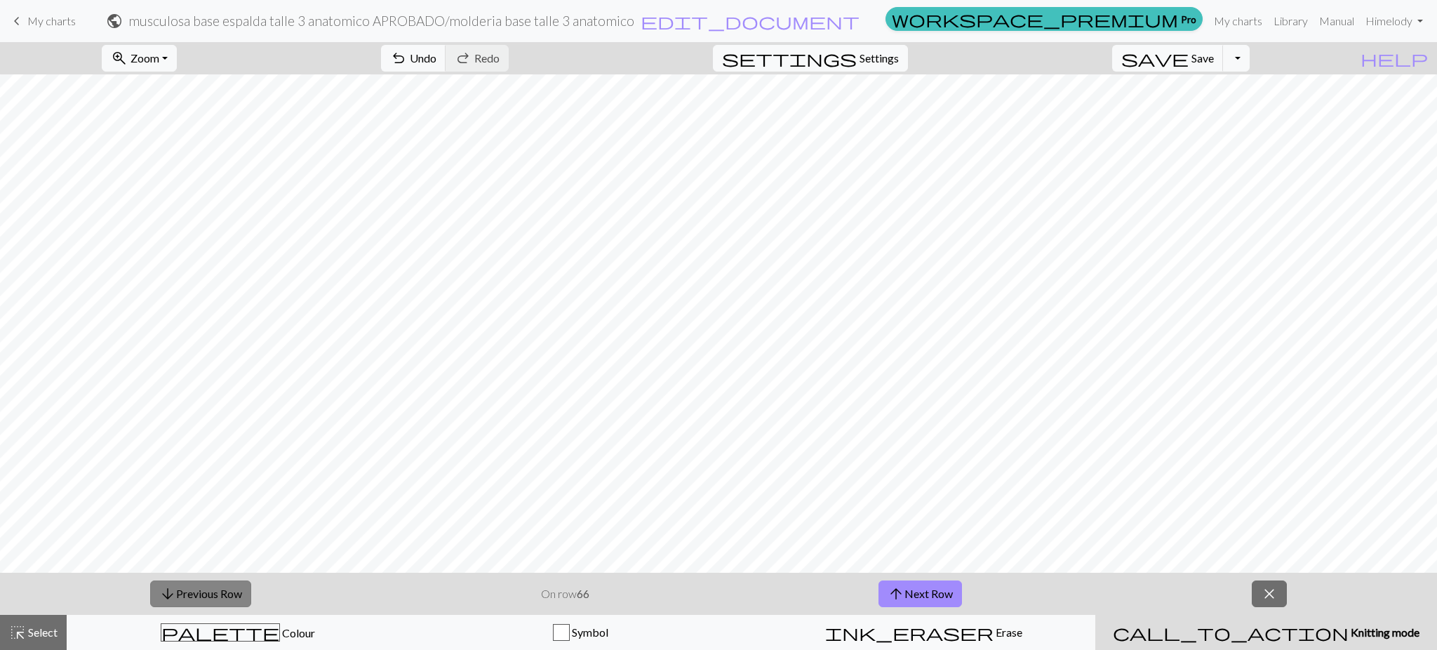
click at [187, 599] on button "arrow_downward Previous Row" at bounding box center [200, 593] width 101 height 27
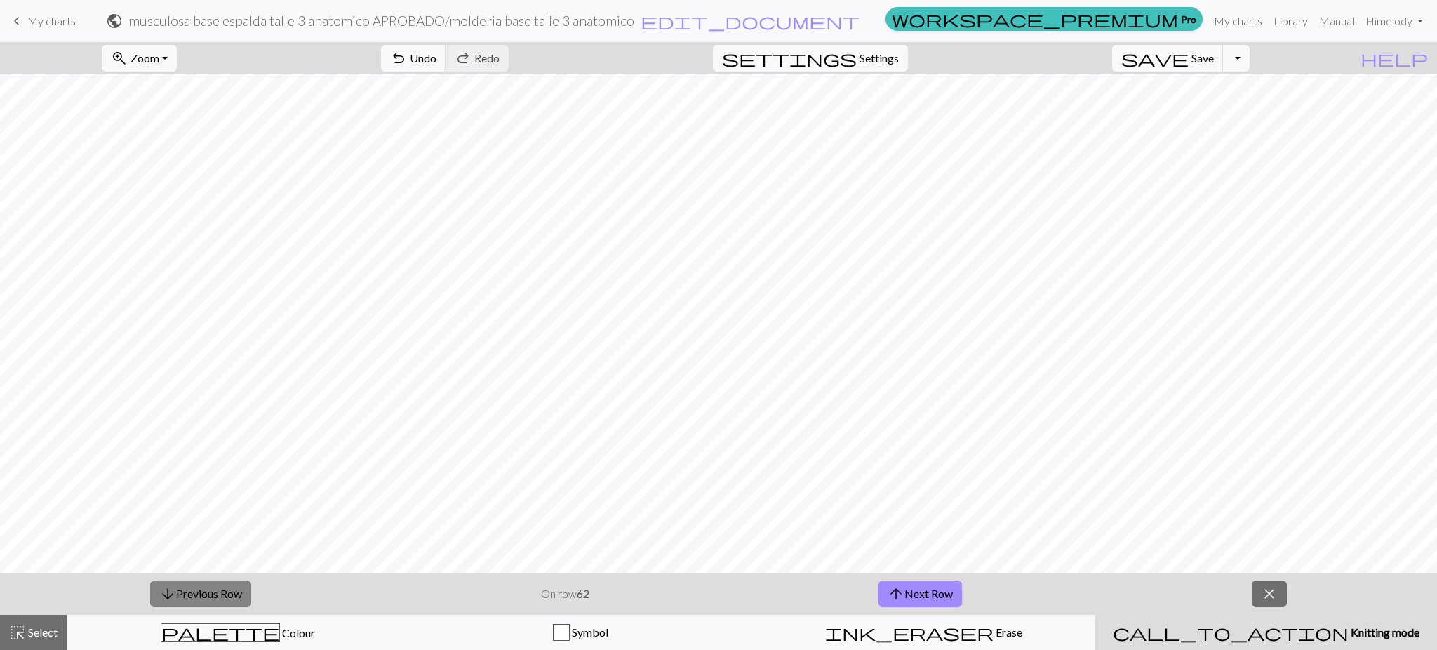
click at [187, 599] on button "arrow_downward Previous Row" at bounding box center [200, 593] width 101 height 27
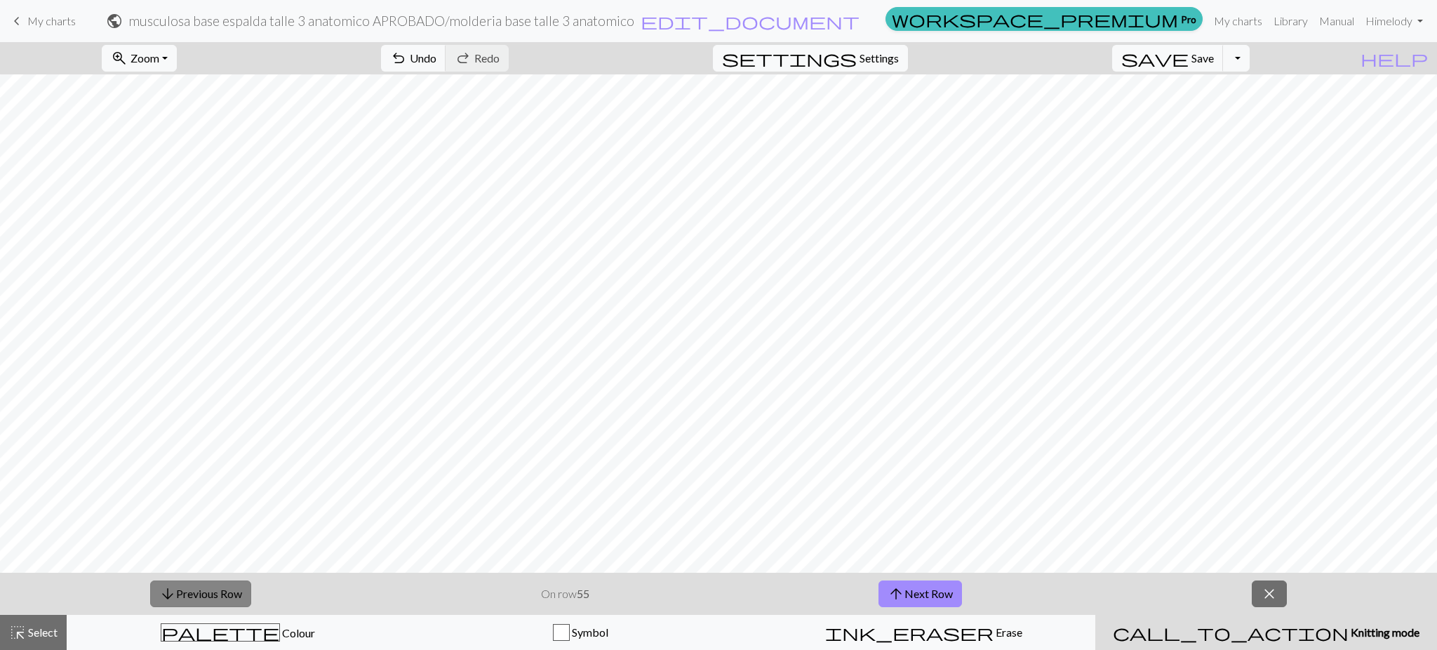
click at [187, 599] on button "arrow_downward Previous Row" at bounding box center [200, 593] width 101 height 27
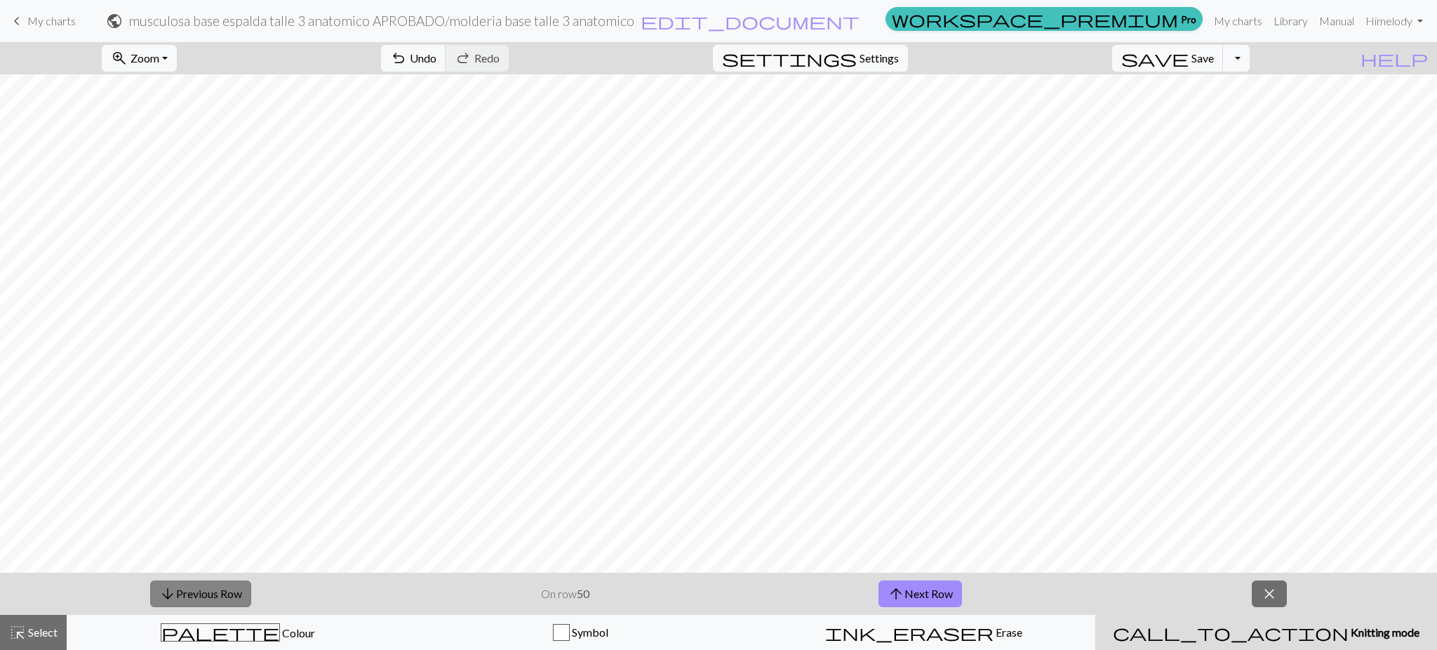
click at [187, 599] on button "arrow_downward Previous Row" at bounding box center [200, 593] width 101 height 27
